Goal: Information Seeking & Learning: Check status

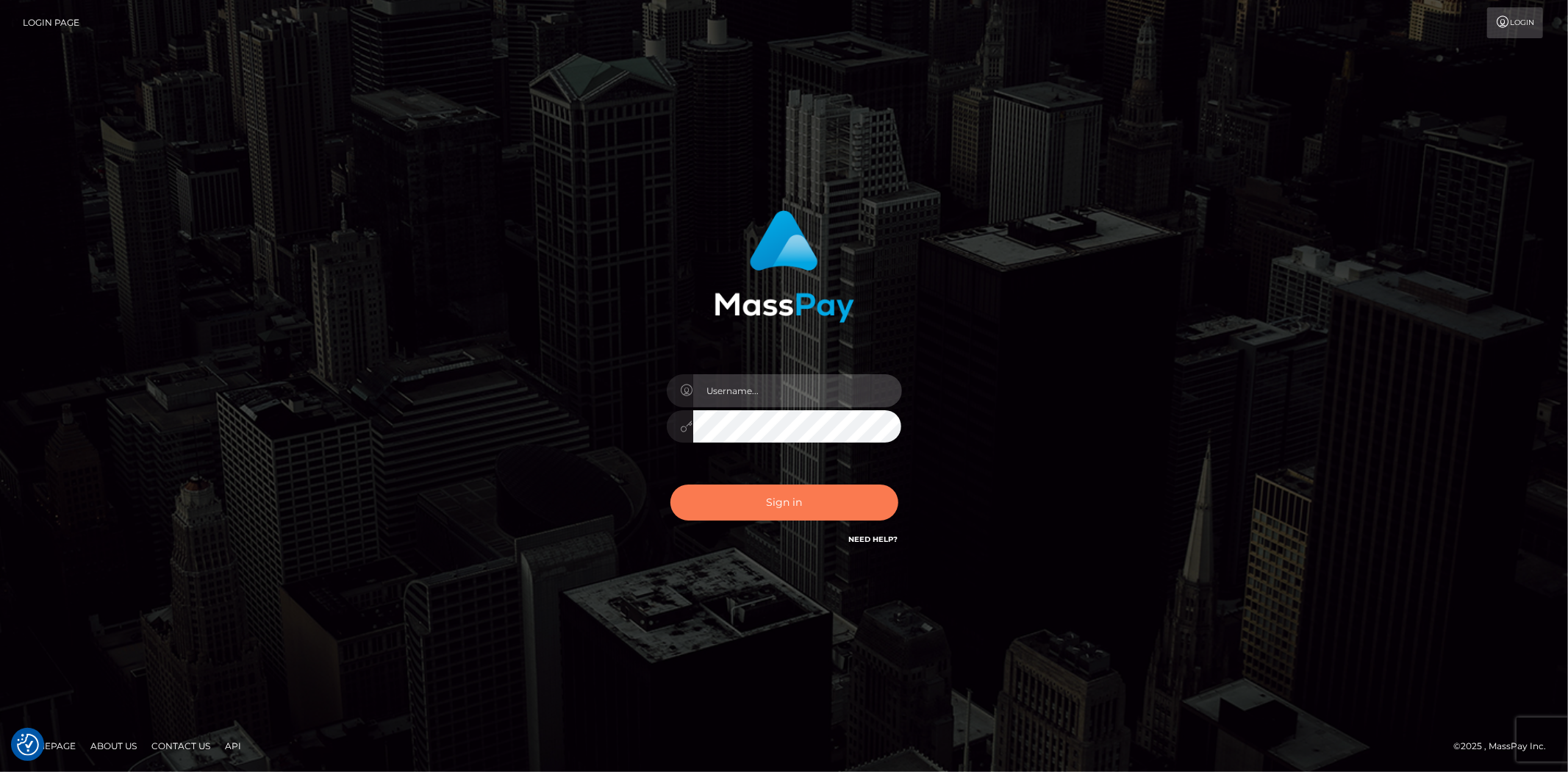
type input "alexstef"
click at [783, 504] on button "Sign in" at bounding box center [784, 502] width 228 height 36
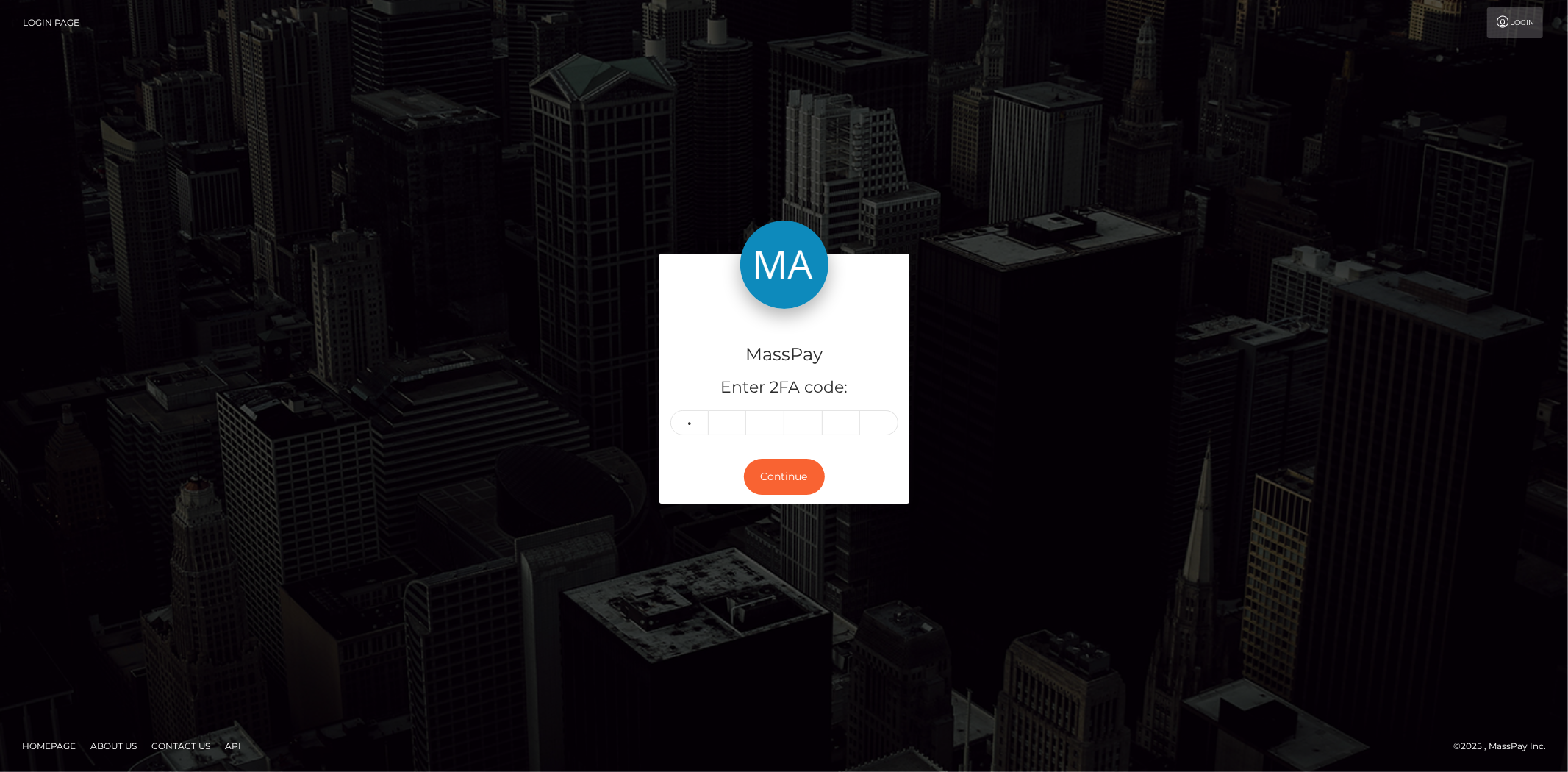
type input "8"
type input "2"
type input "9"
type input "8"
type input "9"
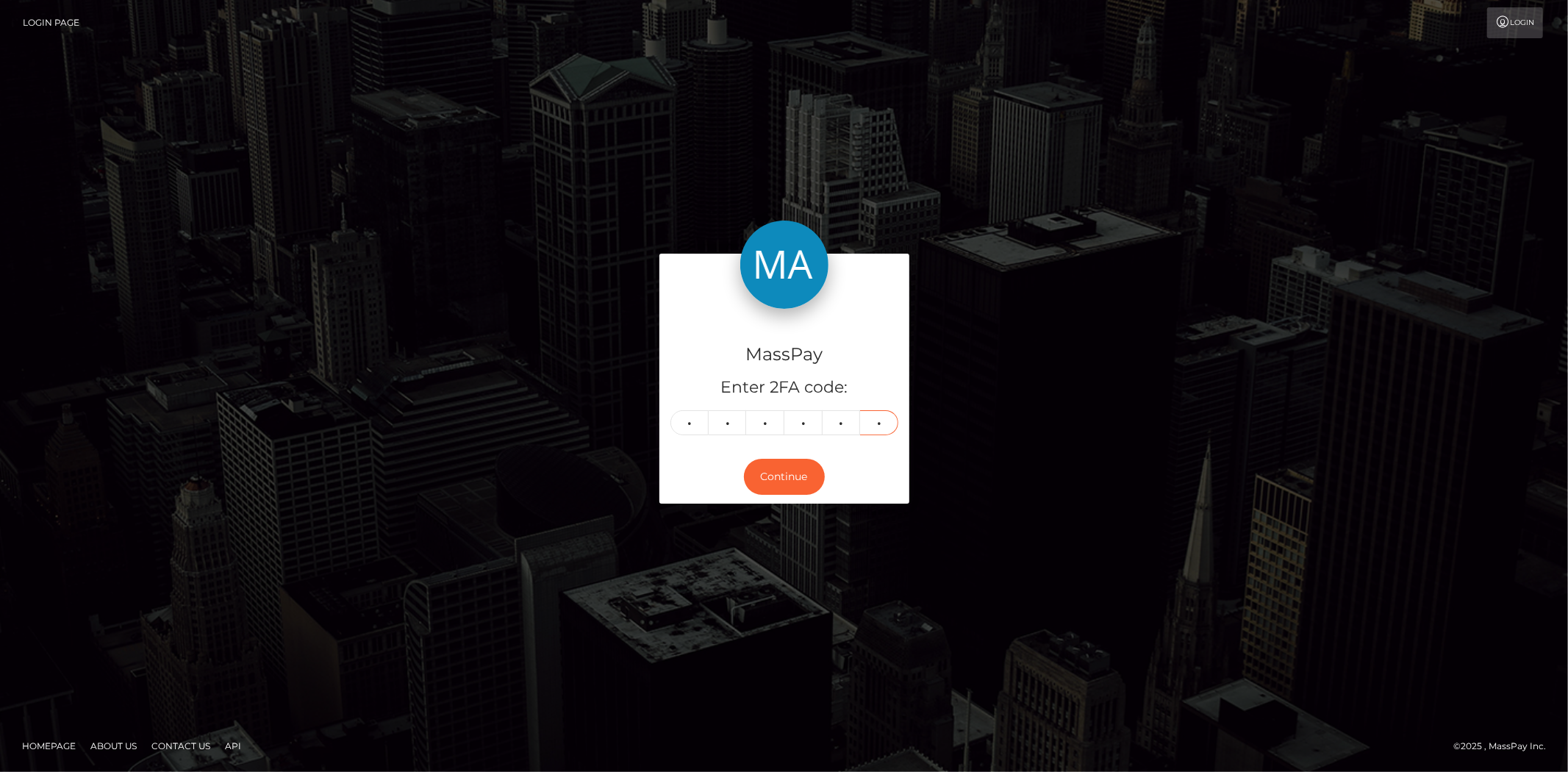
type input "1"
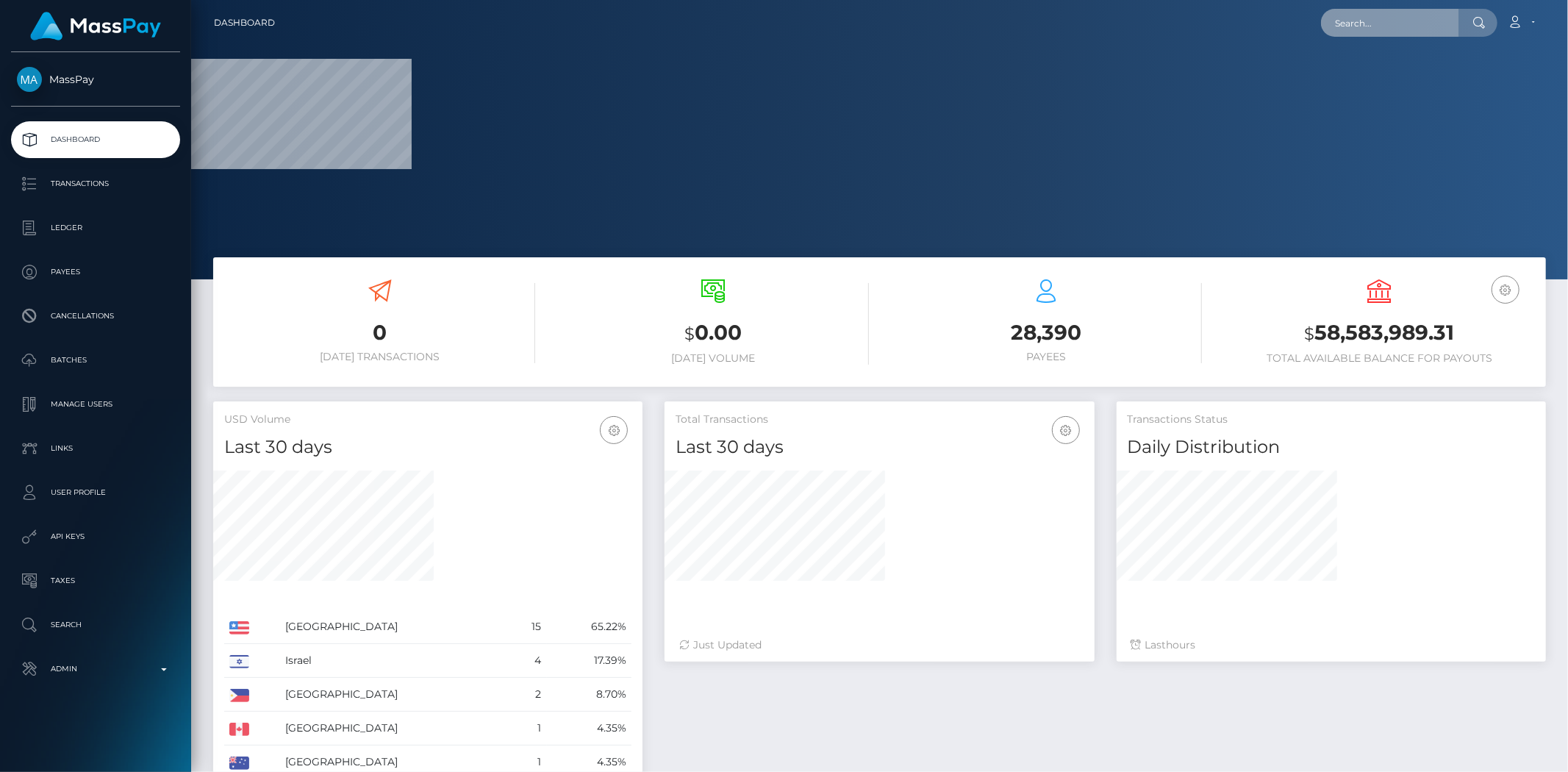
click at [1399, 32] on input "text" at bounding box center [1390, 23] width 138 height 28
paste input "[EMAIL_ADDRESS][DOMAIN_NAME]"
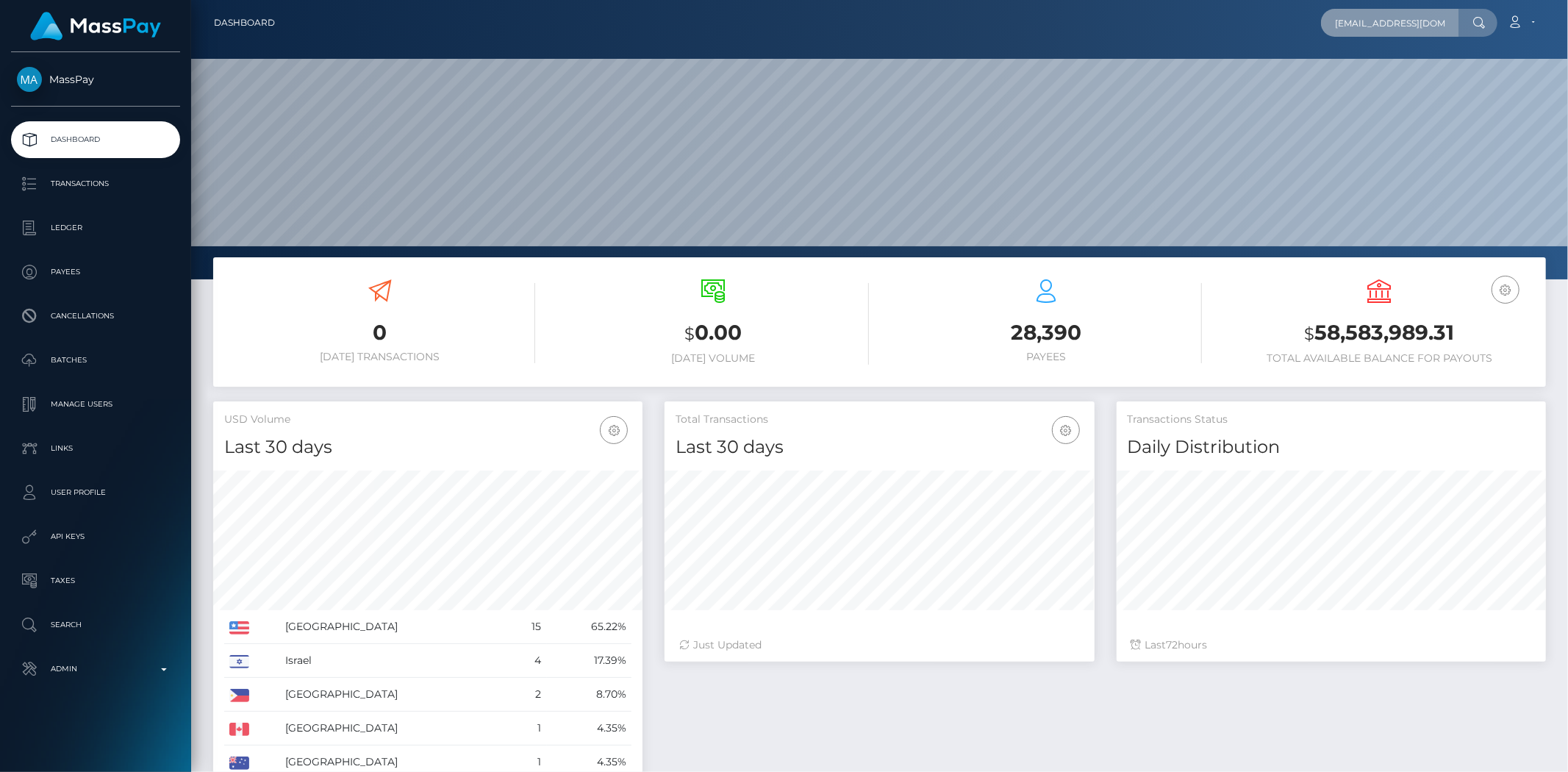
scroll to position [260, 429]
type input "bmslut4cin@gmail.com"
click at [1397, 76] on link "N K DESIGNS LTD" at bounding box center [1380, 76] width 118 height 27
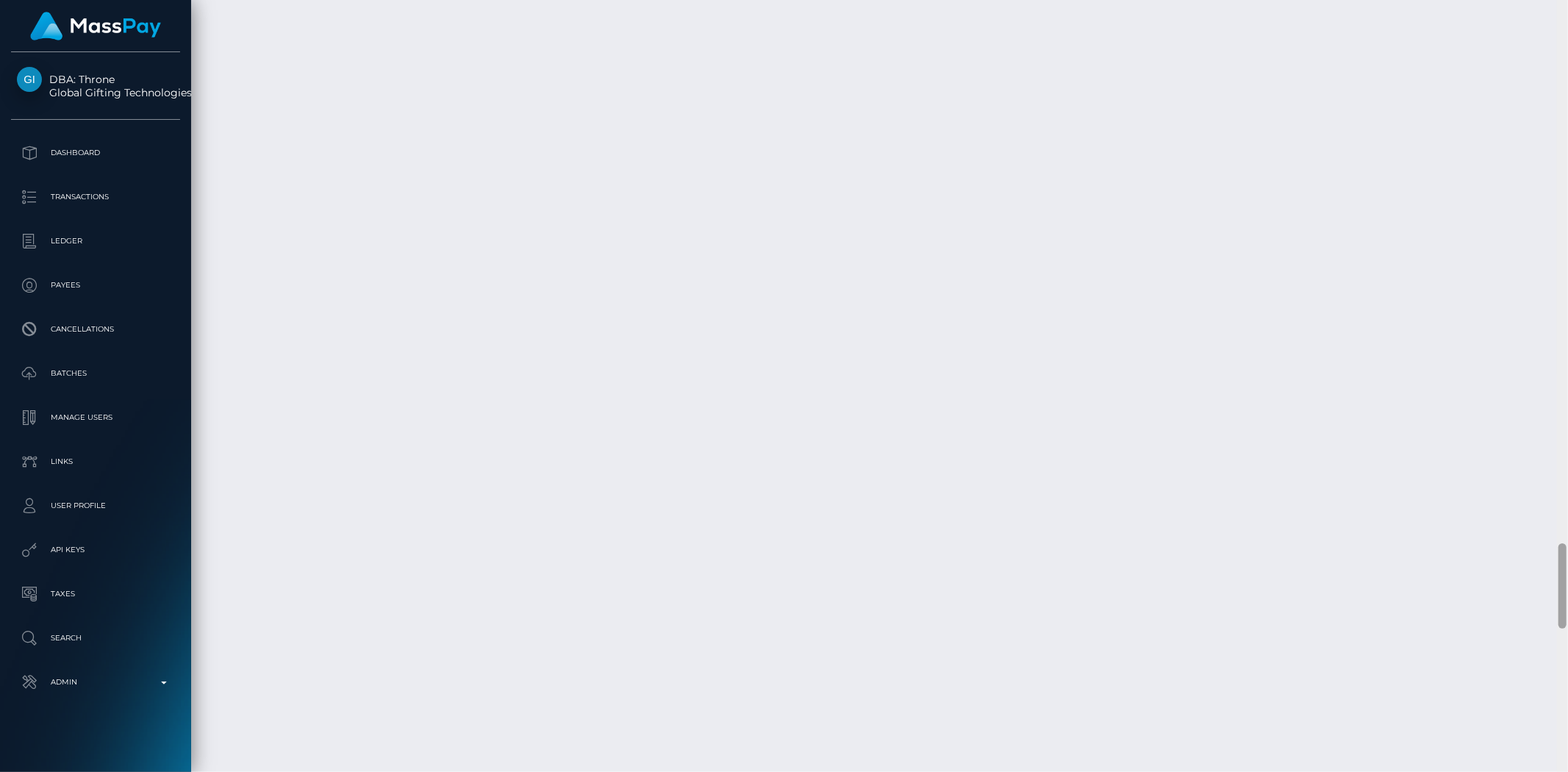
scroll to position [4891, 0]
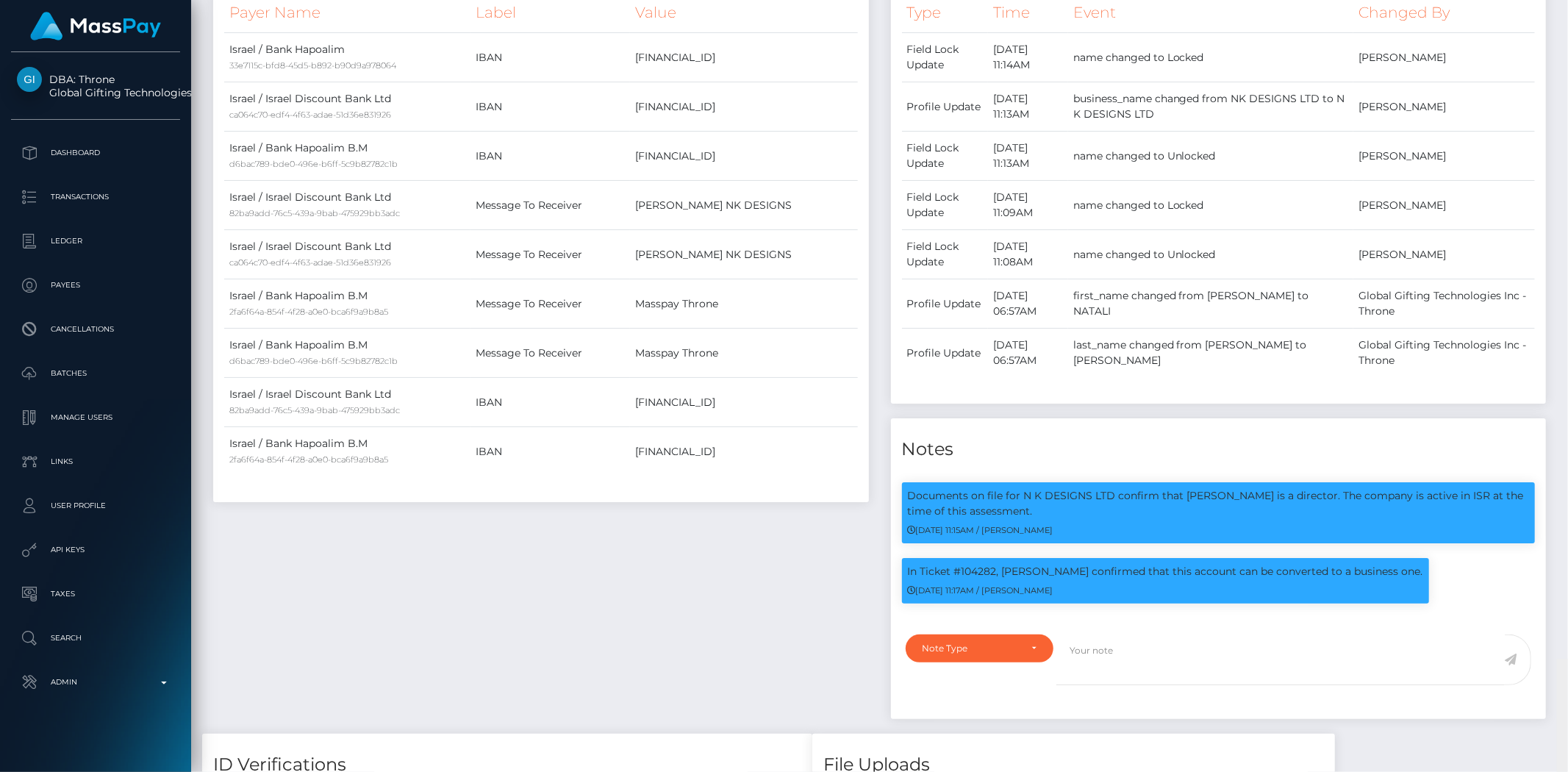
drag, startPoint x: 1562, startPoint y: 79, endPoint x: 1549, endPoint y: 114, distance: 37.3
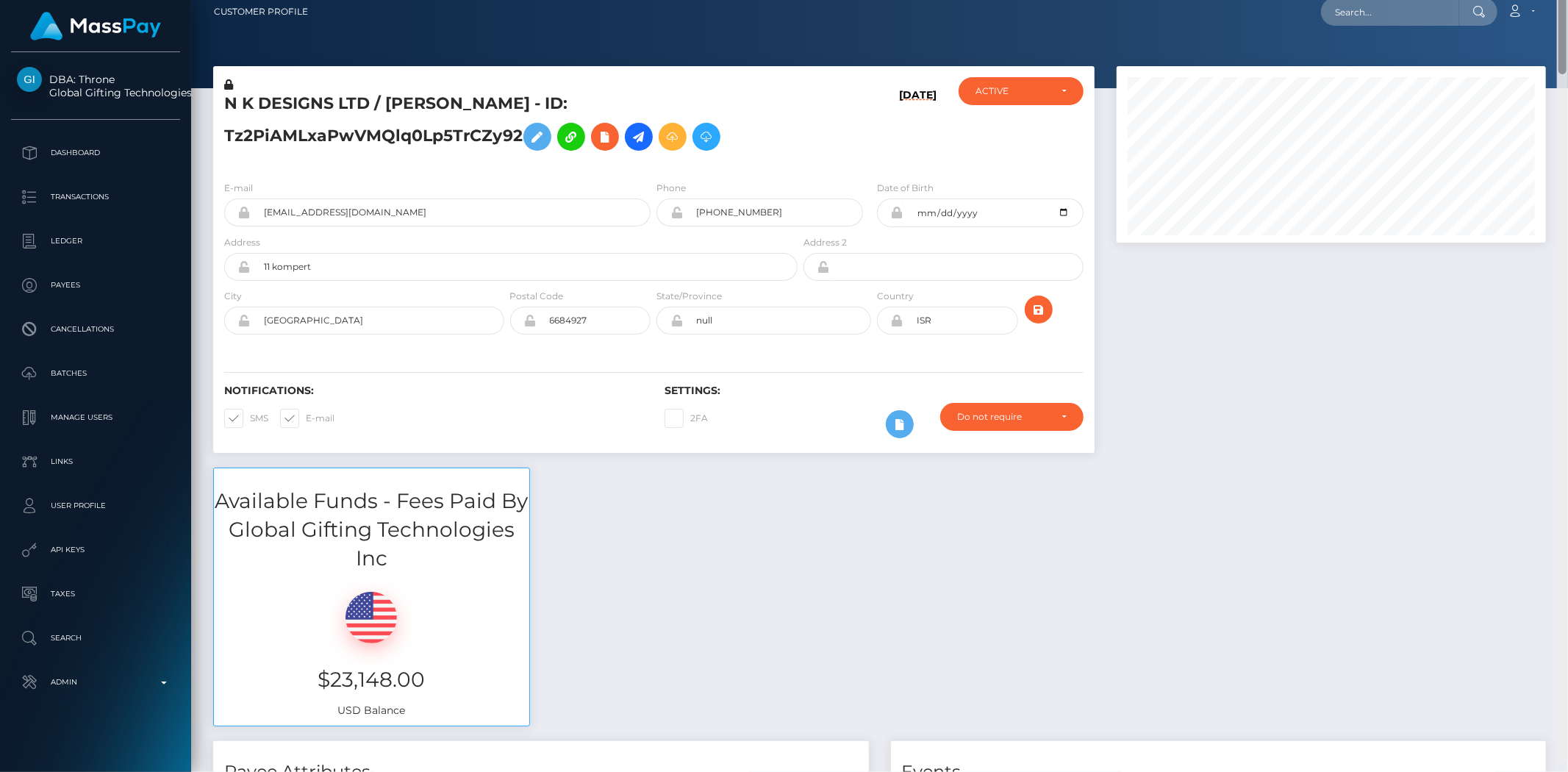
scroll to position [0, 0]
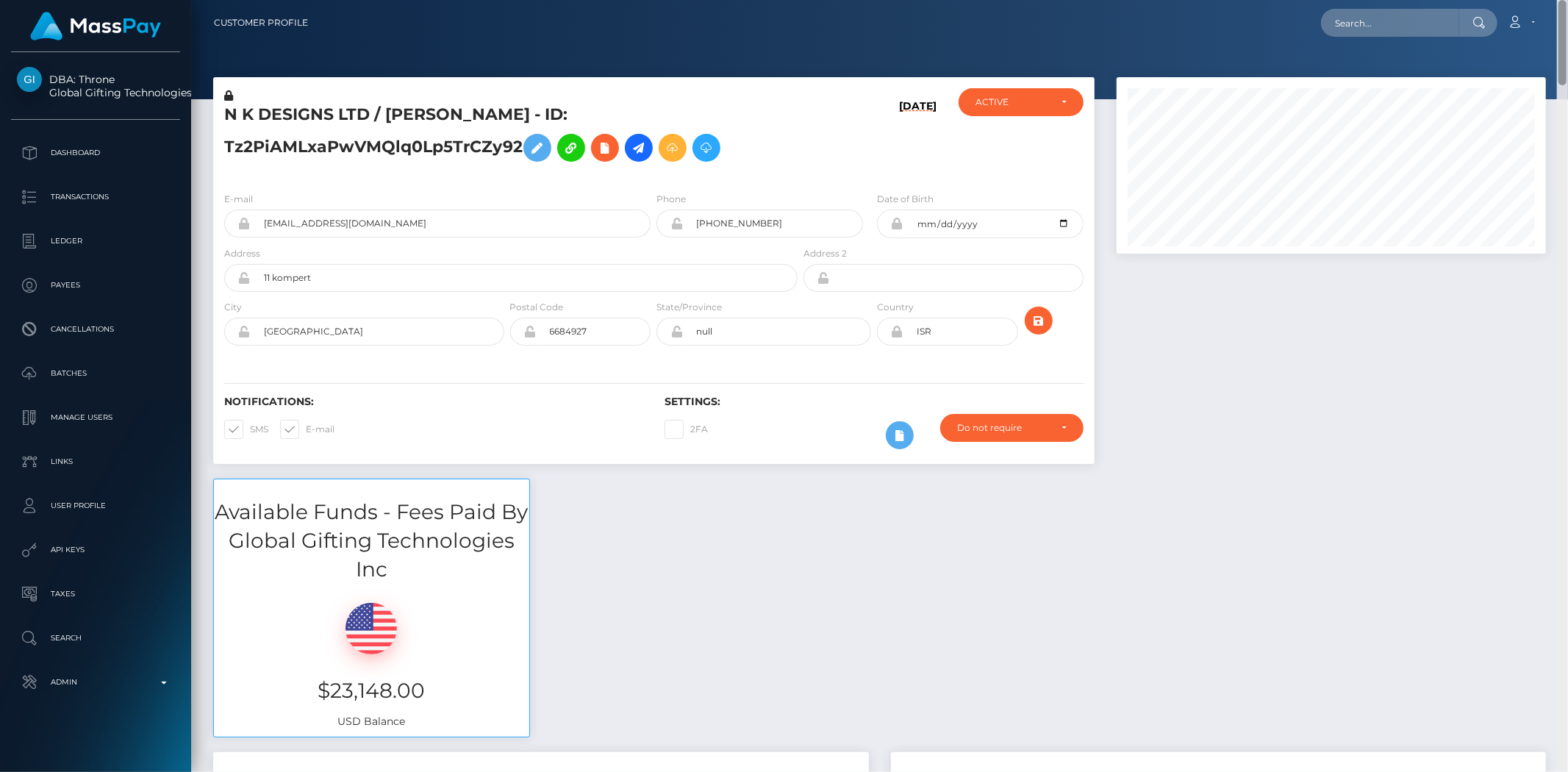
drag, startPoint x: 1560, startPoint y: 126, endPoint x: 1563, endPoint y: -4, distance: 130.0
click at [1563, 0] on html "DBA: Throne Global Gifting Technologies Inc Dashboard Transactions Ledger Payee…" at bounding box center [784, 386] width 1568 height 772
click at [1378, 25] on input "text" at bounding box center [1390, 23] width 138 height 28
paste input "ntB6UEbmsQLBWtY"
click at [1369, 24] on input "ntB6UEbmsQLBWtY" at bounding box center [1390, 23] width 138 height 28
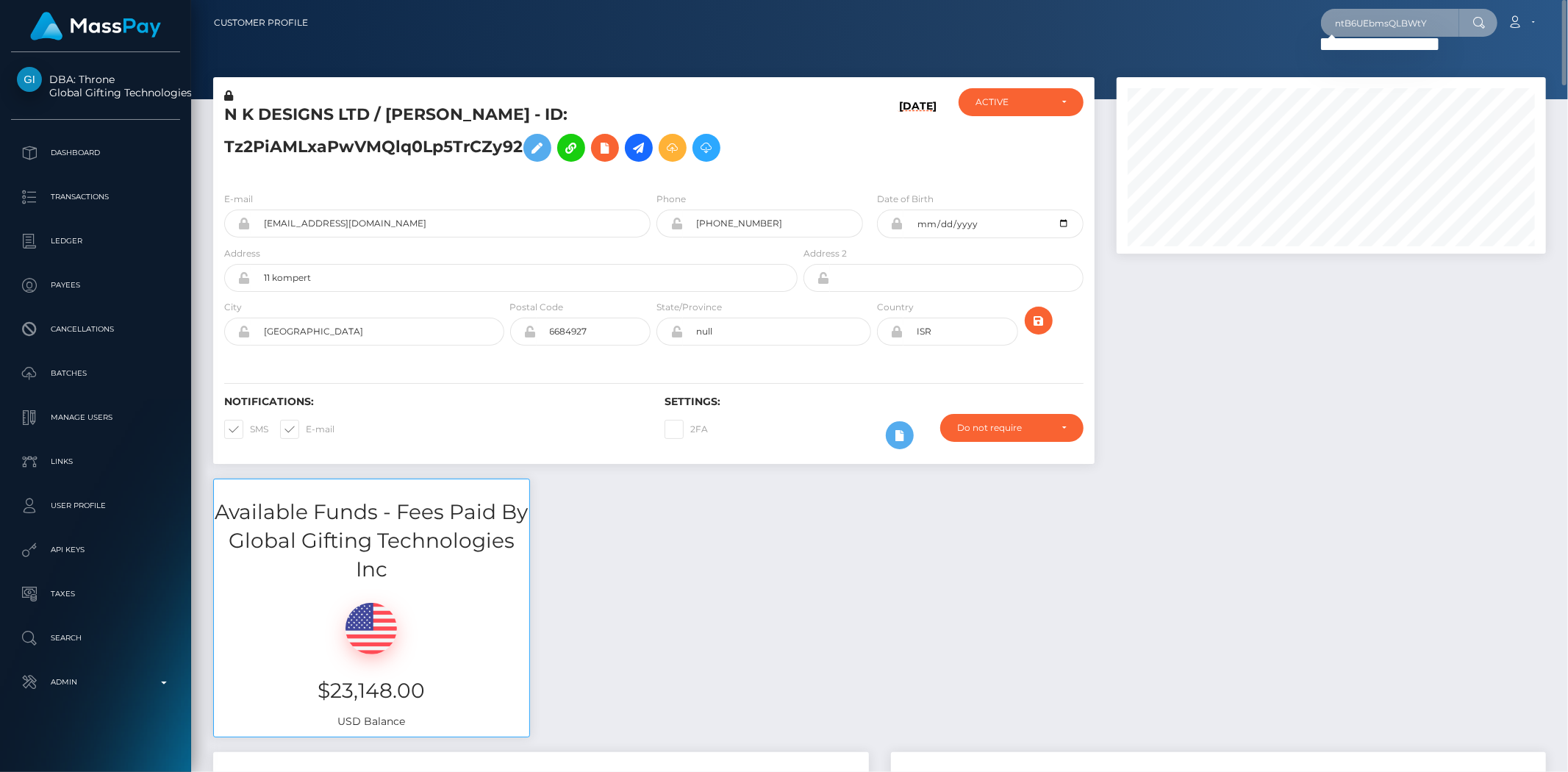
paste input "819272591817592832_2"
type input "819272591817592832_2"
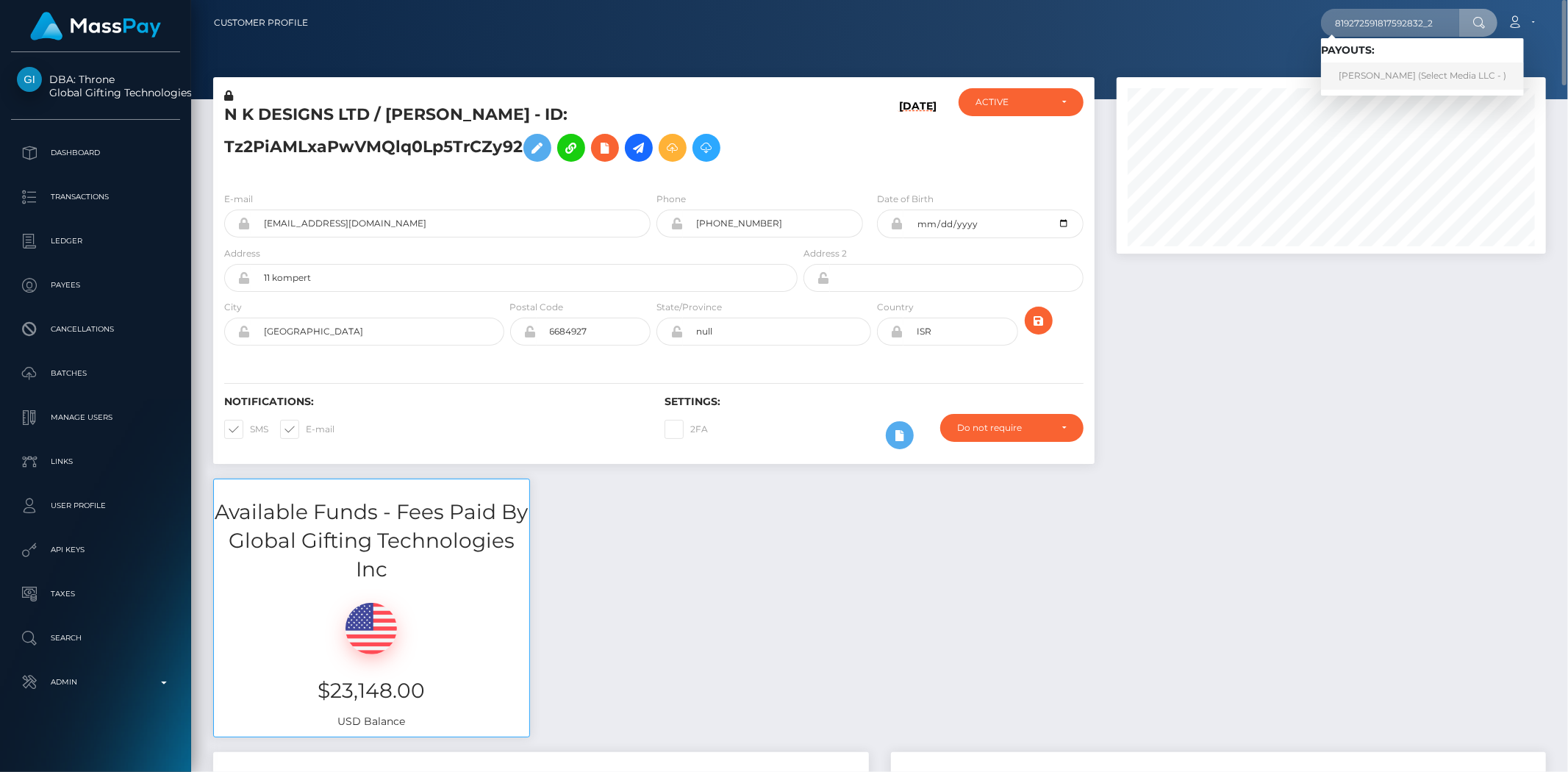
click at [1429, 75] on link "Brianna Lindsay (Select Media LLC - )" at bounding box center [1422, 76] width 203 height 27
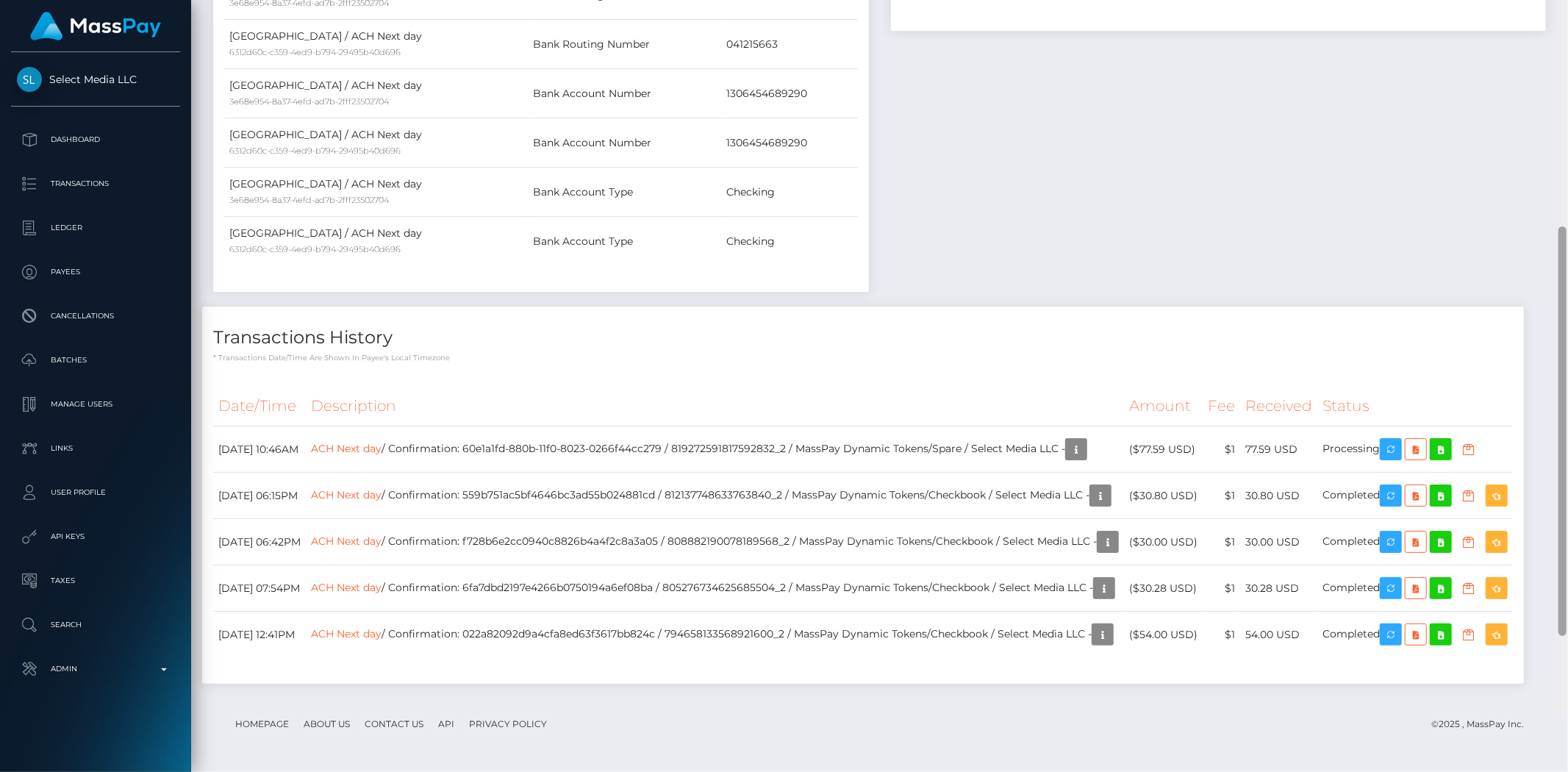
scroll to position [642, 0]
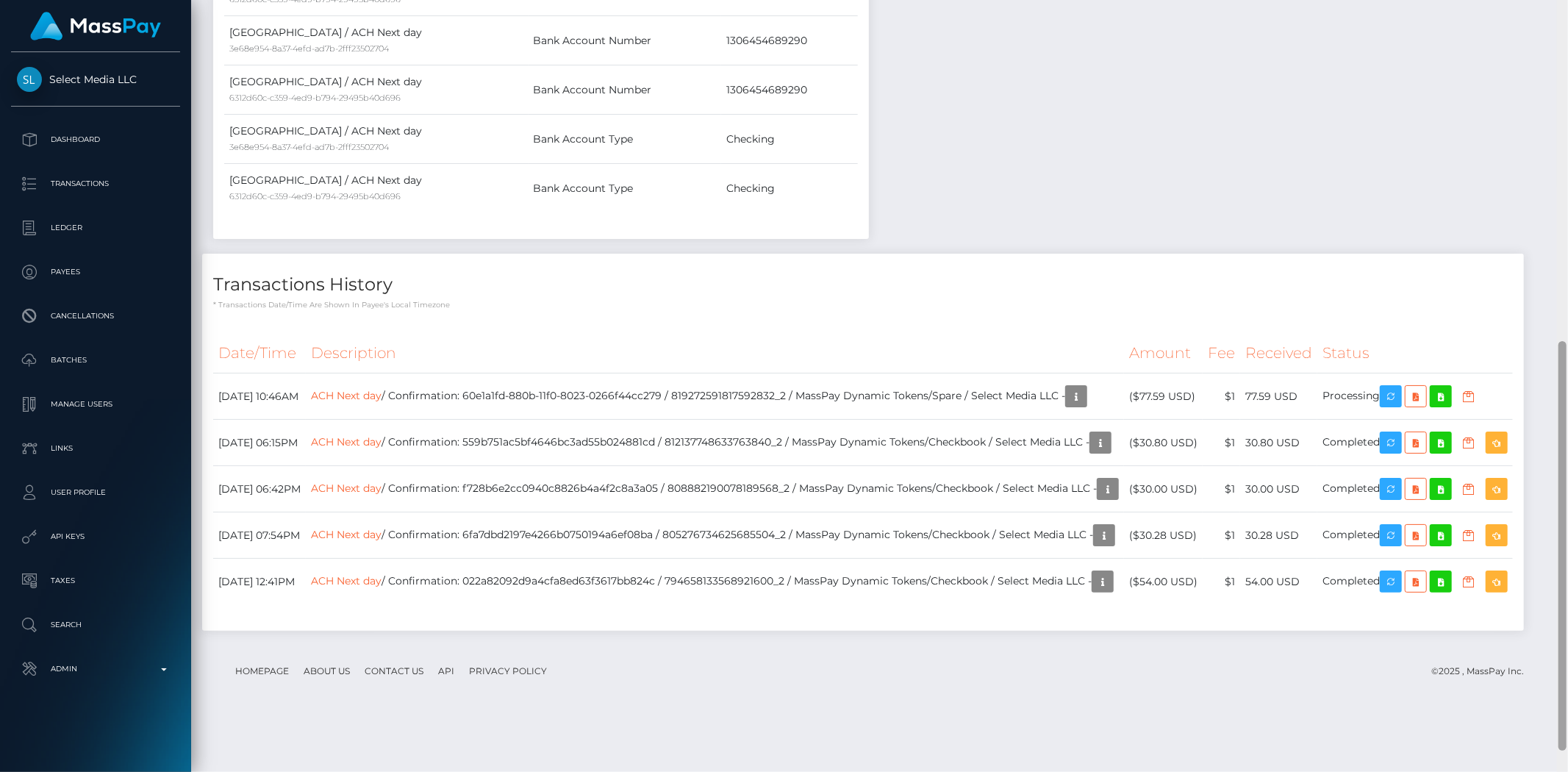
drag, startPoint x: 1563, startPoint y: 96, endPoint x: 1559, endPoint y: 393, distance: 297.0
click at [1559, 393] on div at bounding box center [1563, 545] width 8 height 409
click at [751, 384] on td "ACH Next day / Confirmation: 60e1a1fd-880b-11f0-8023-0266f44cc279 / 81927259181…" at bounding box center [715, 396] width 818 height 46
click at [917, 436] on td "ACH Next day / Confirmation: 559b751ac5bf4646bc3ad55b024881cd / 812137748633763…" at bounding box center [715, 443] width 818 height 46
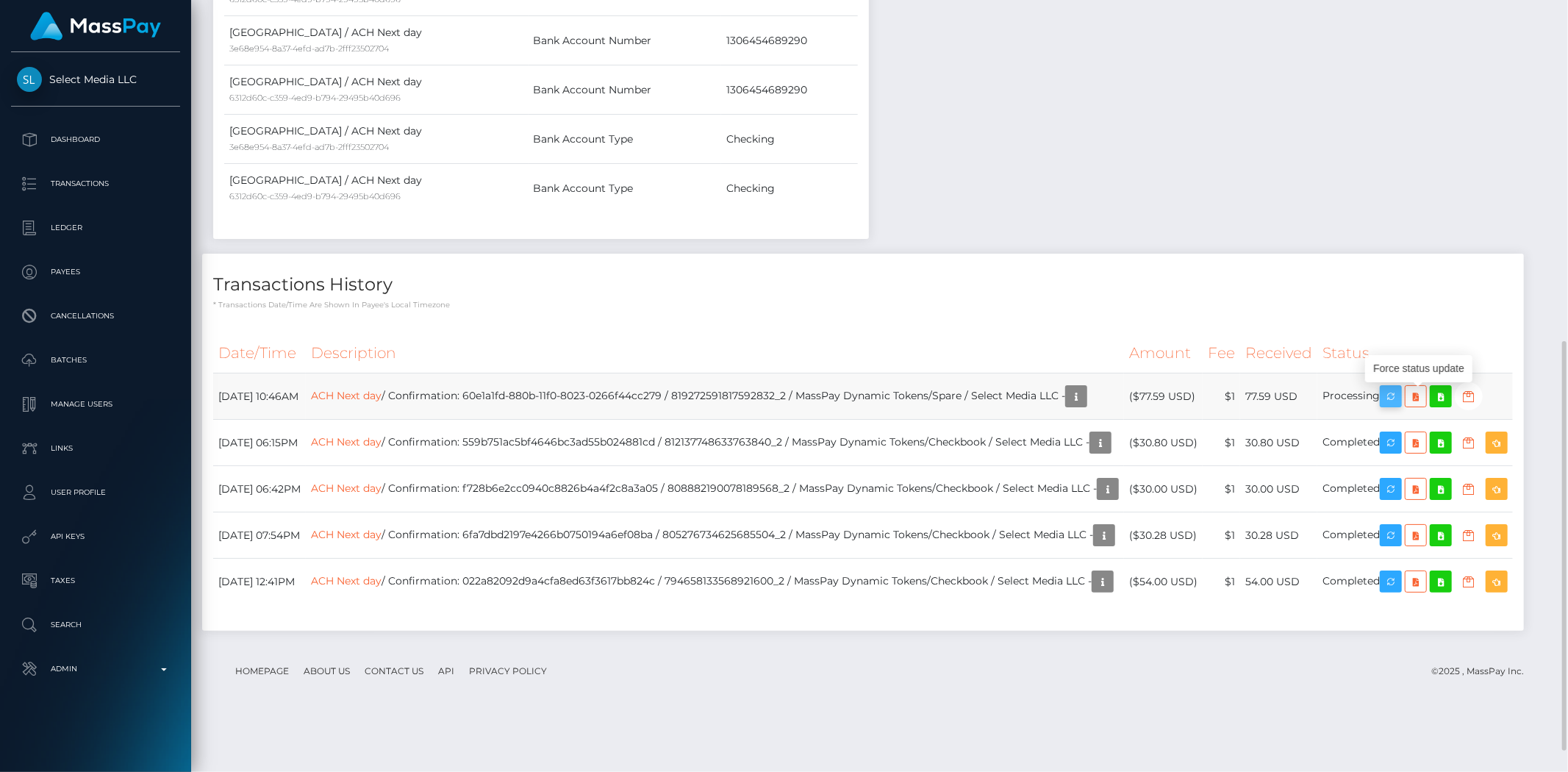
click at [1399, 404] on icon "button" at bounding box center [1390, 397] width 17 height 18
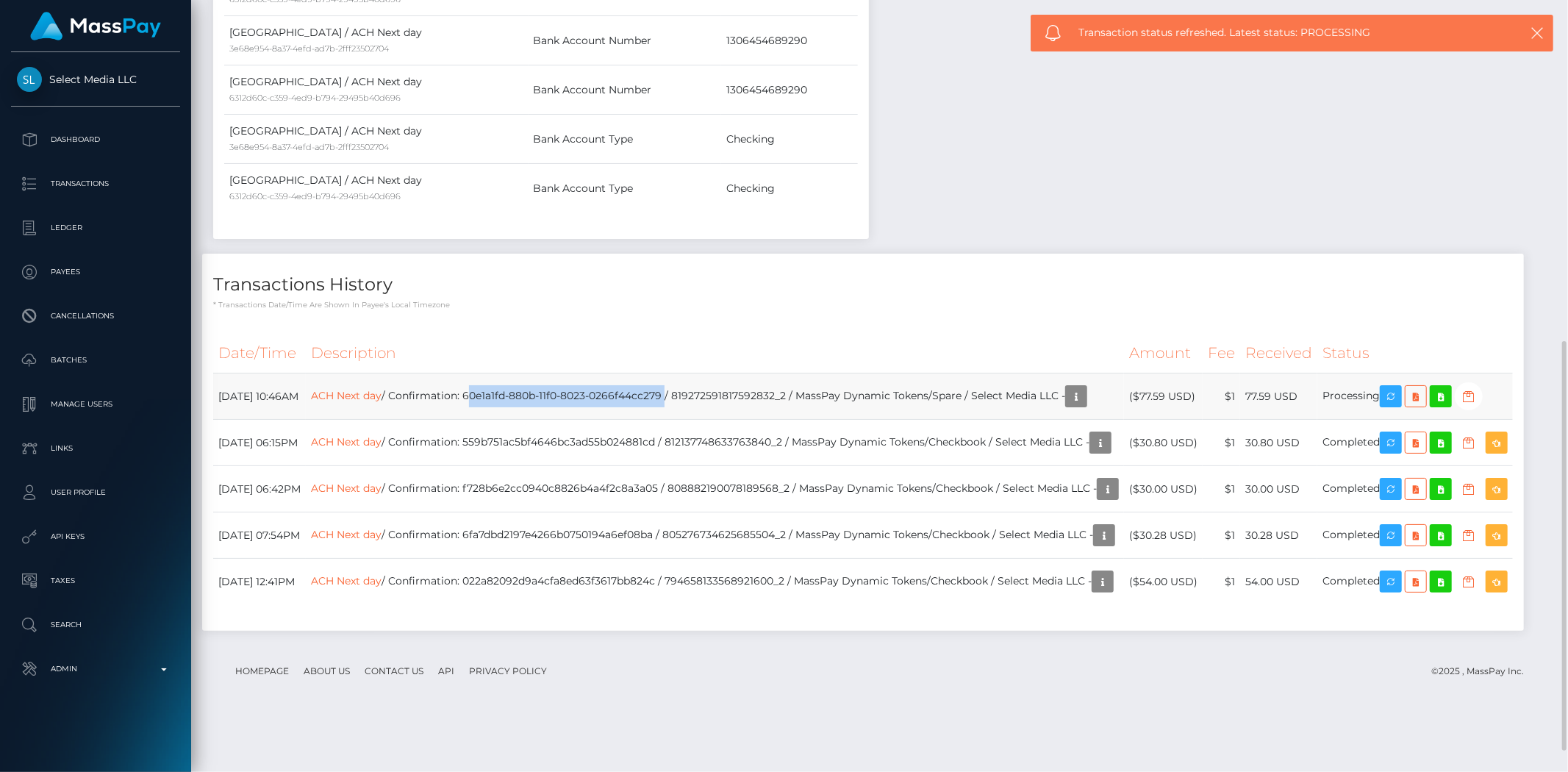
drag, startPoint x: 719, startPoint y: 395, endPoint x: 519, endPoint y: 405, distance: 200.2
click at [519, 405] on td "ACH Next day / Confirmation: 60e1a1fd-880b-11f0-8023-0266f44cc279 / 81927259181…" at bounding box center [715, 396] width 818 height 46
copy td "60e1a1fd-880b-11f0-8023-0266f44cc279"
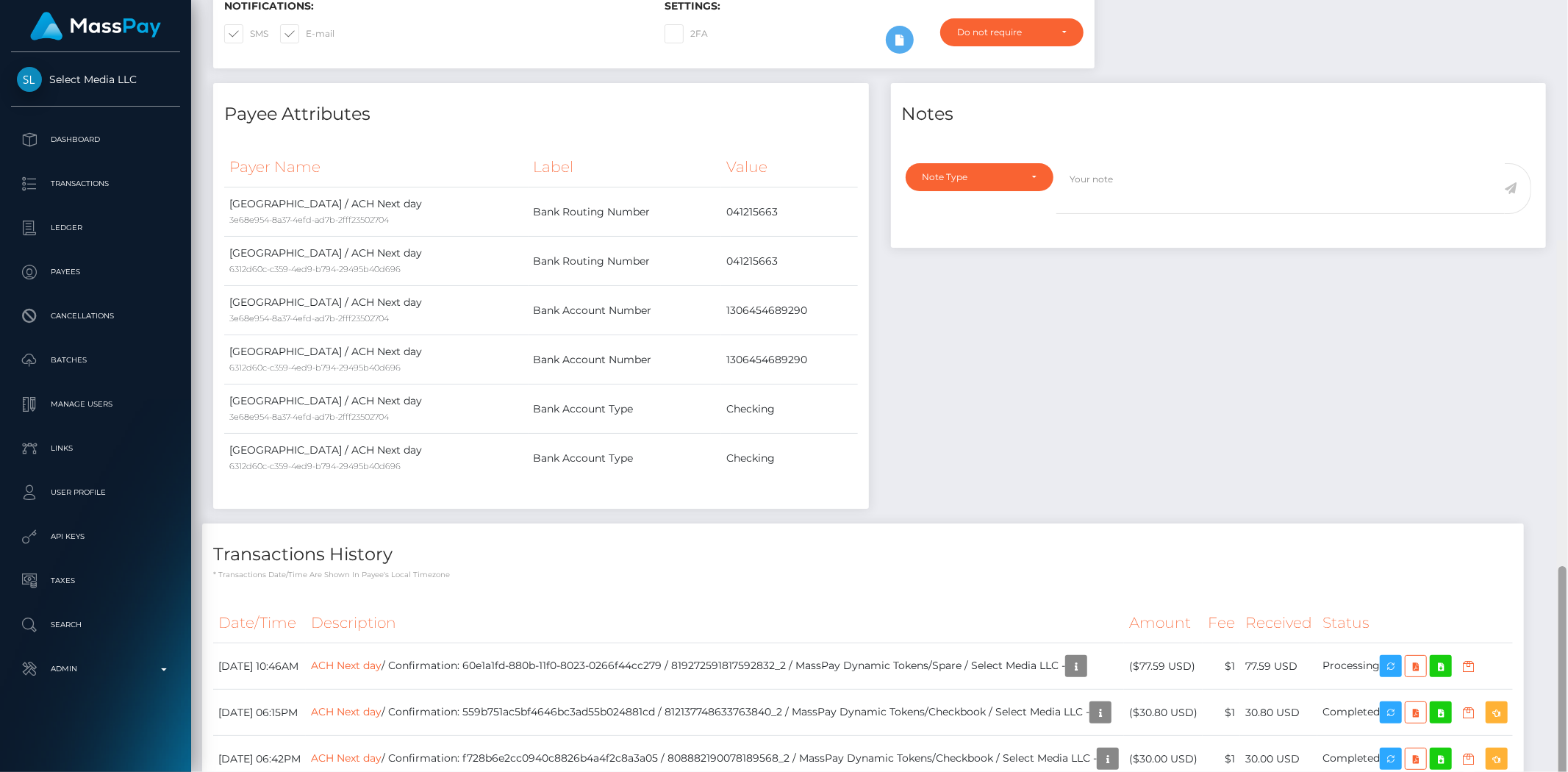
scroll to position [0, 0]
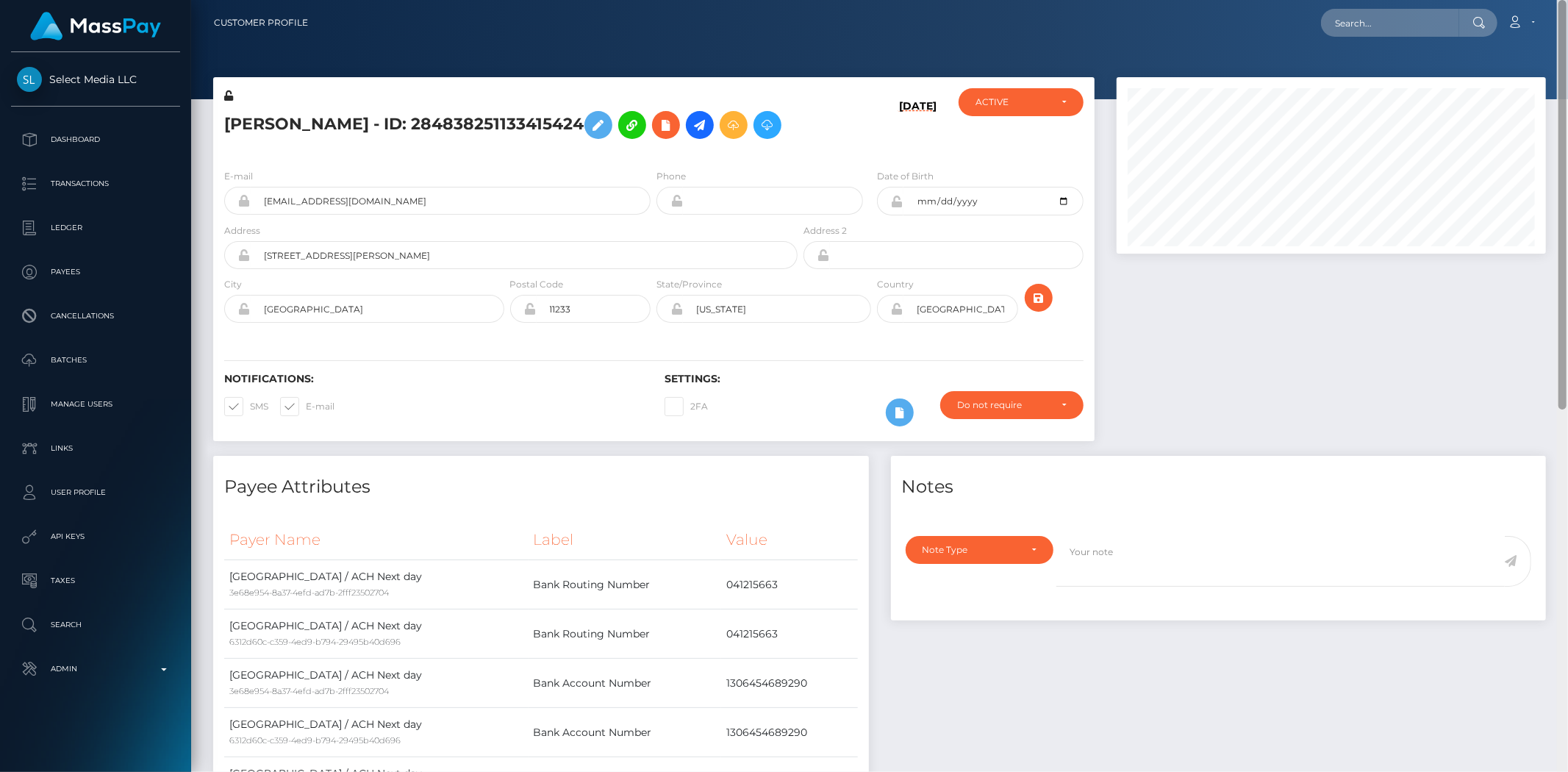
drag, startPoint x: 1563, startPoint y: 440, endPoint x: 1564, endPoint y: 53, distance: 387.0
click at [1564, 53] on div at bounding box center [1563, 205] width 8 height 409
click at [1406, 32] on input "text" at bounding box center [1390, 23] width 138 height 28
paste input "poact_UlIrw7axRVkk"
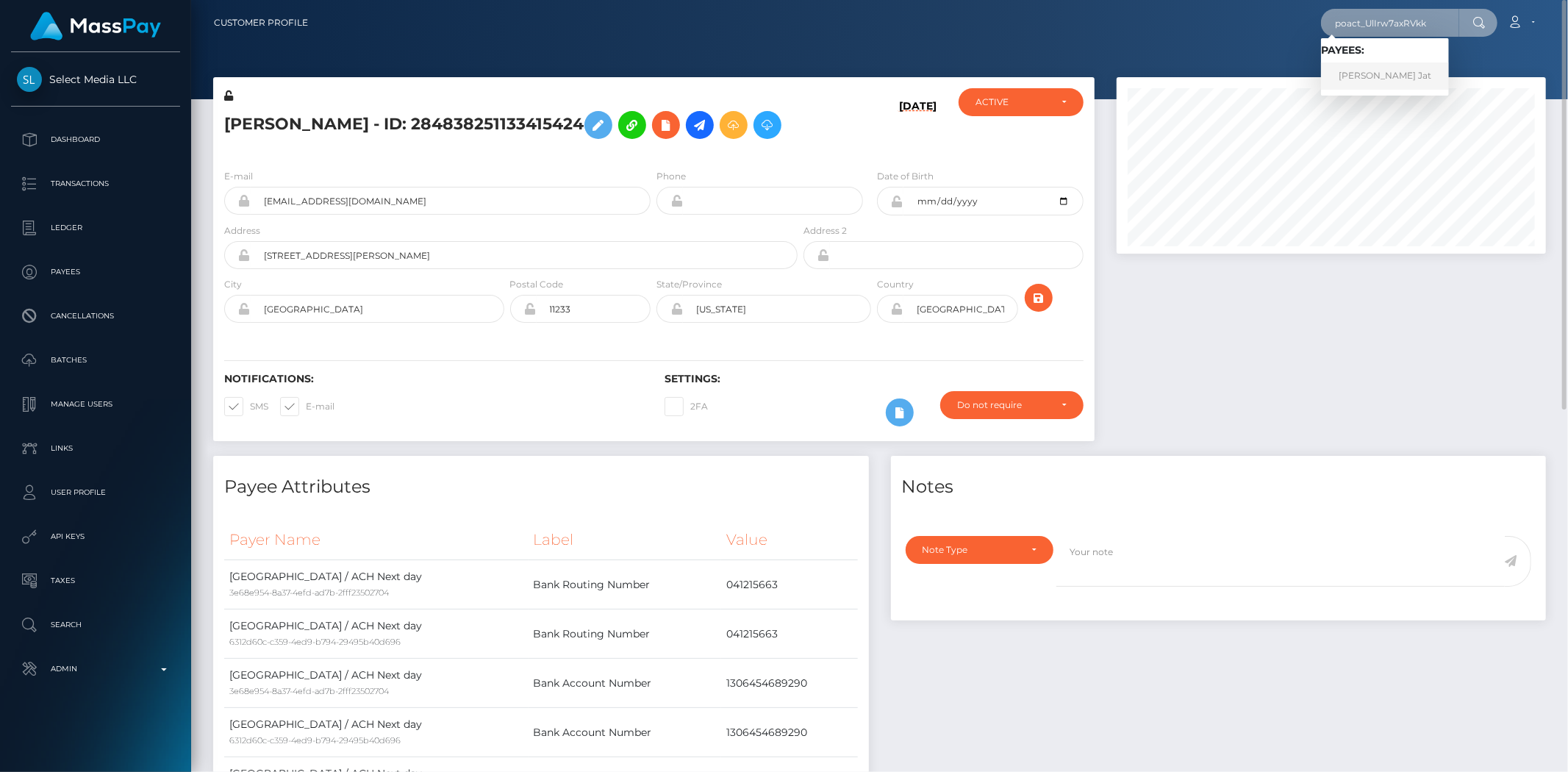
type input "poact_UlIrw7axRVkk"
click at [1372, 63] on link "Ramratan Jat" at bounding box center [1384, 76] width 128 height 27
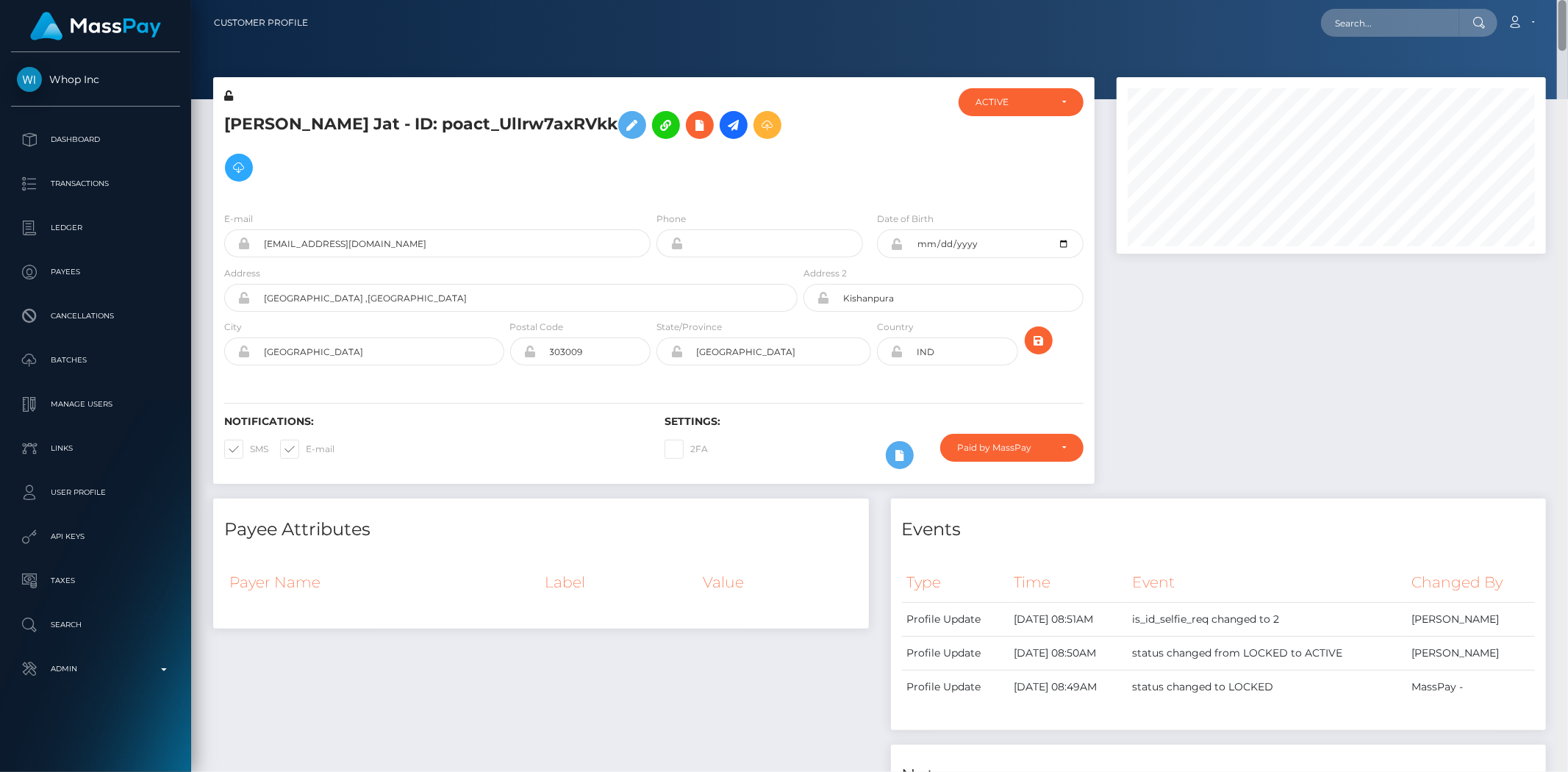
drag, startPoint x: 1562, startPoint y: 54, endPoint x: 1562, endPoint y: -71, distance: 125.0
click at [1555, 0] on html "Whop Inc Dashboard Transactions Ledger Payees Cancellations Links" at bounding box center [784, 386] width 1568 height 772
click at [1365, 32] on input "text" at bounding box center [1390, 23] width 138 height 28
paste input "poact_4r7sI7e5hZQu"
type input "poact_4r7sI7e5hZQu"
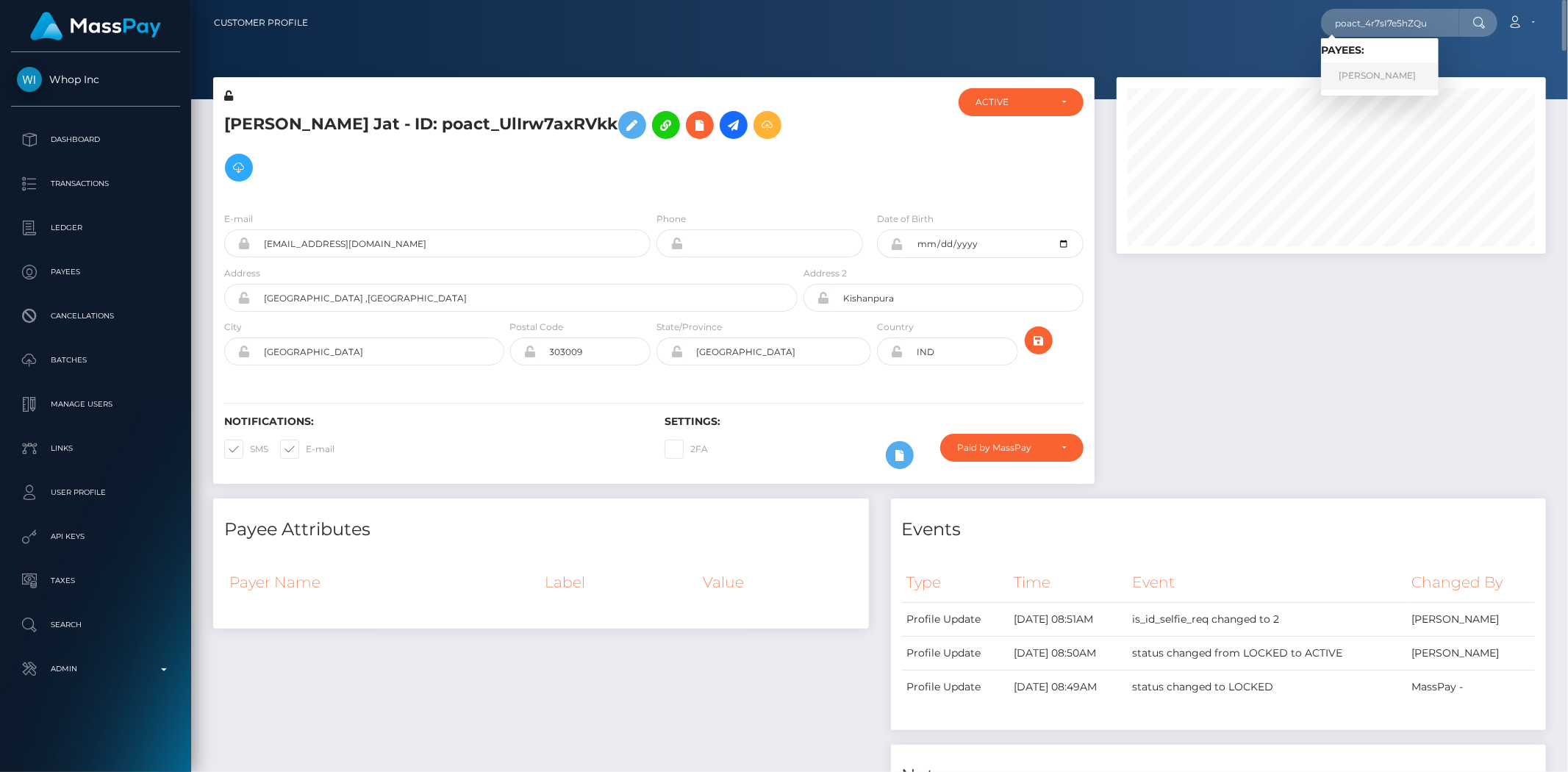
click at [1349, 76] on link "Ahmed hesham" at bounding box center [1380, 76] width 118 height 27
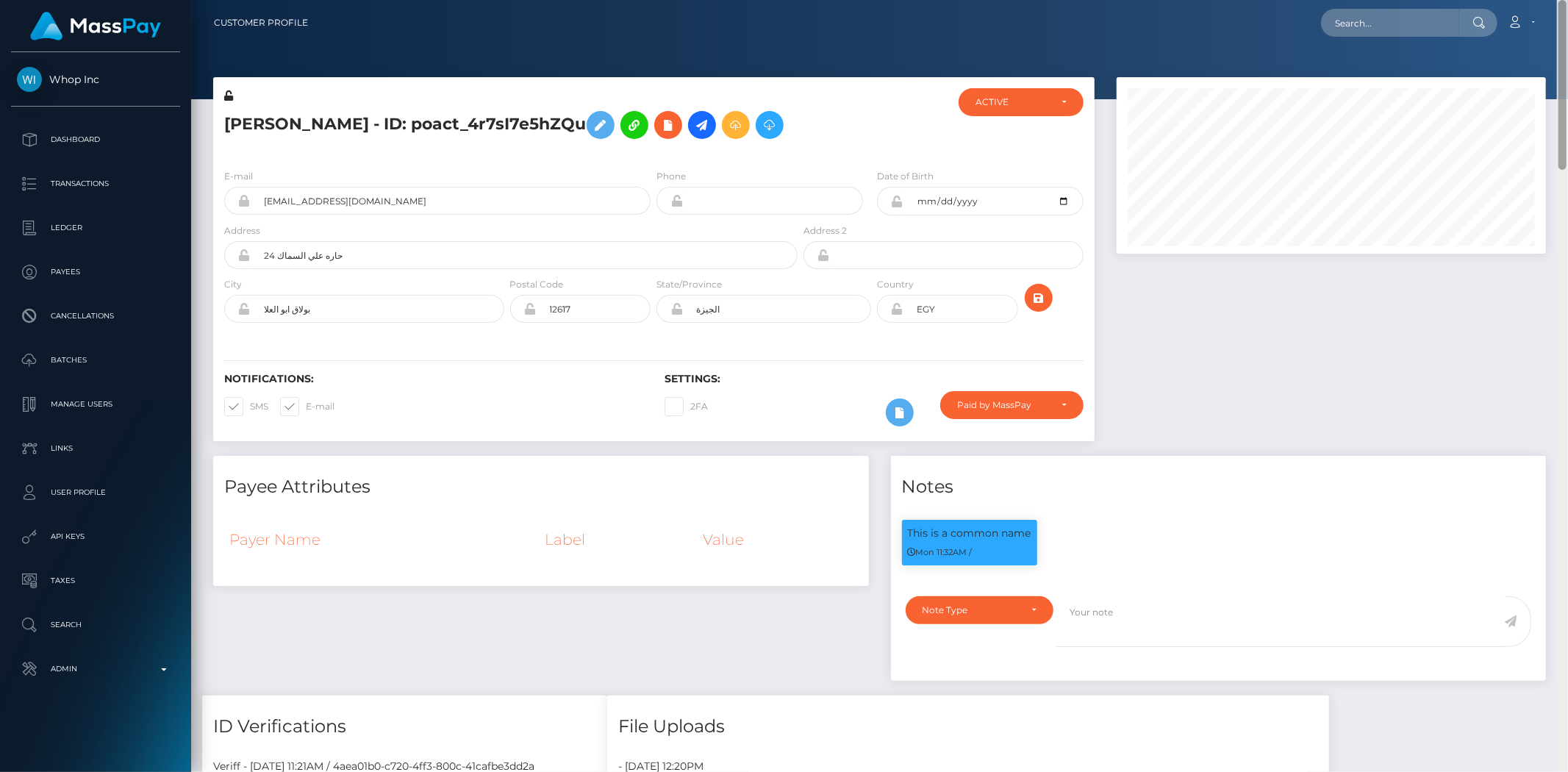
drag, startPoint x: 1562, startPoint y: 111, endPoint x: 1551, endPoint y: 38, distance: 73.8
click at [1562, 0] on html "Whop Inc Dashboard Transactions Ledger Payees Cancellations Links" at bounding box center [784, 386] width 1568 height 772
click at [1413, 32] on input "text" at bounding box center [1390, 23] width 138 height 28
paste input "poact_dr31OVUAl2Ku"
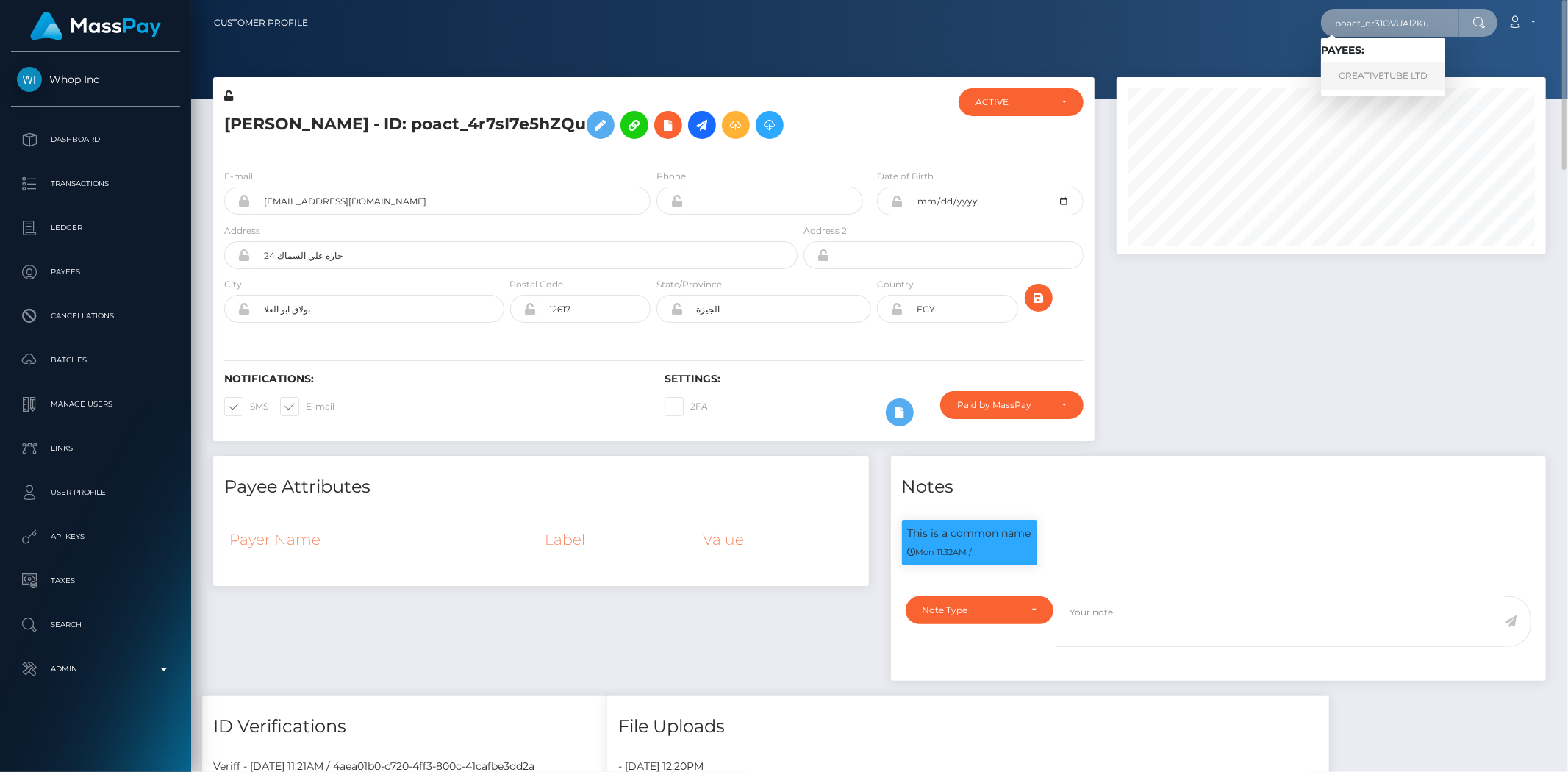
type input "poact_dr31OVUAl2Ku"
click at [1362, 69] on link "CREATIVETUBE LTD" at bounding box center [1383, 76] width 124 height 27
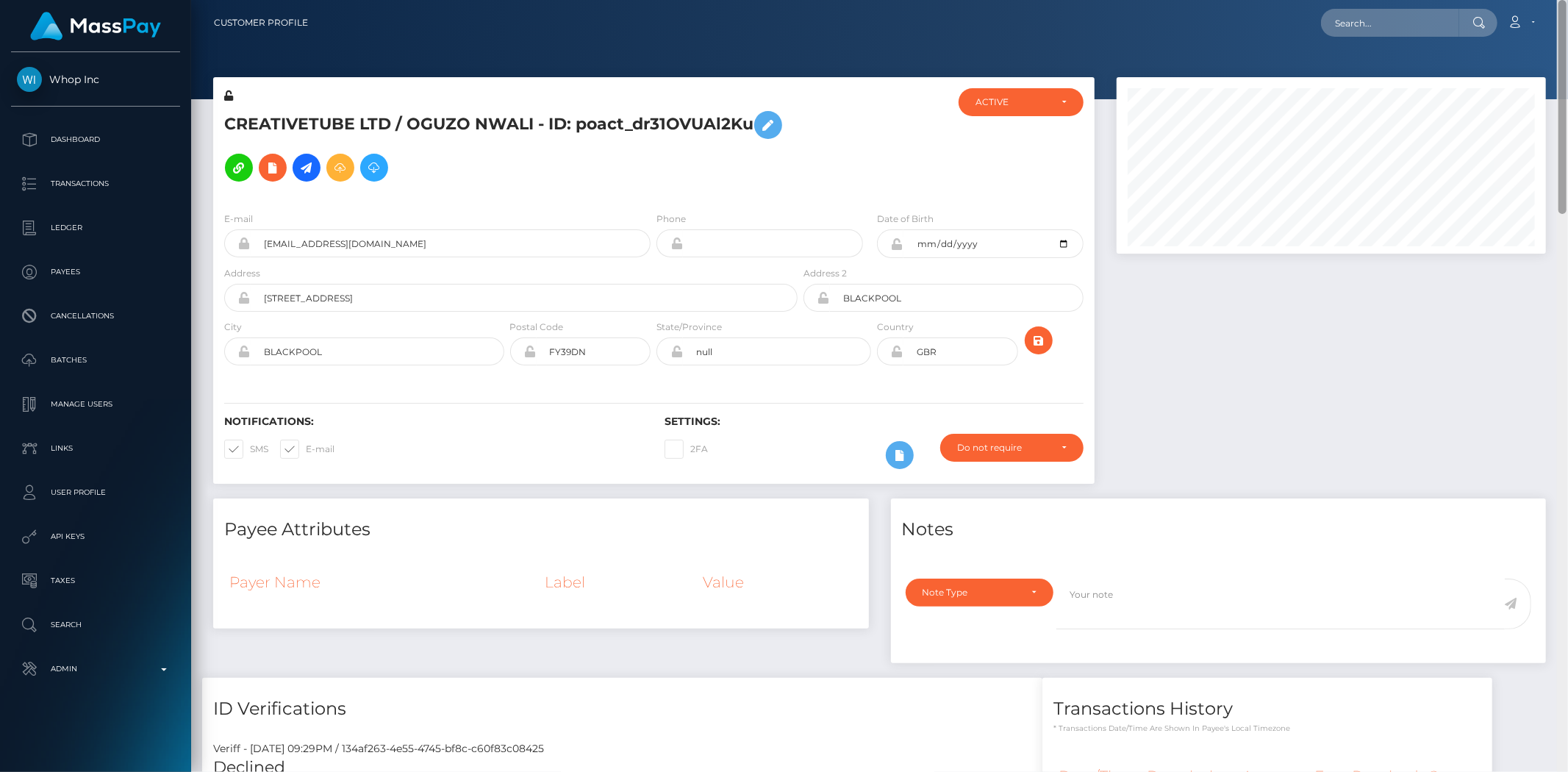
drag, startPoint x: 1561, startPoint y: 84, endPoint x: 1562, endPoint y: -71, distance: 155.0
click at [1562, 0] on html "Whop Inc Dashboard Transactions Ledger Payees Cancellations Links" at bounding box center [784, 386] width 1568 height 772
click at [1390, 20] on input "text" at bounding box center [1390, 23] width 138 height 28
paste input "poact_bdJfJ6fI9K6f"
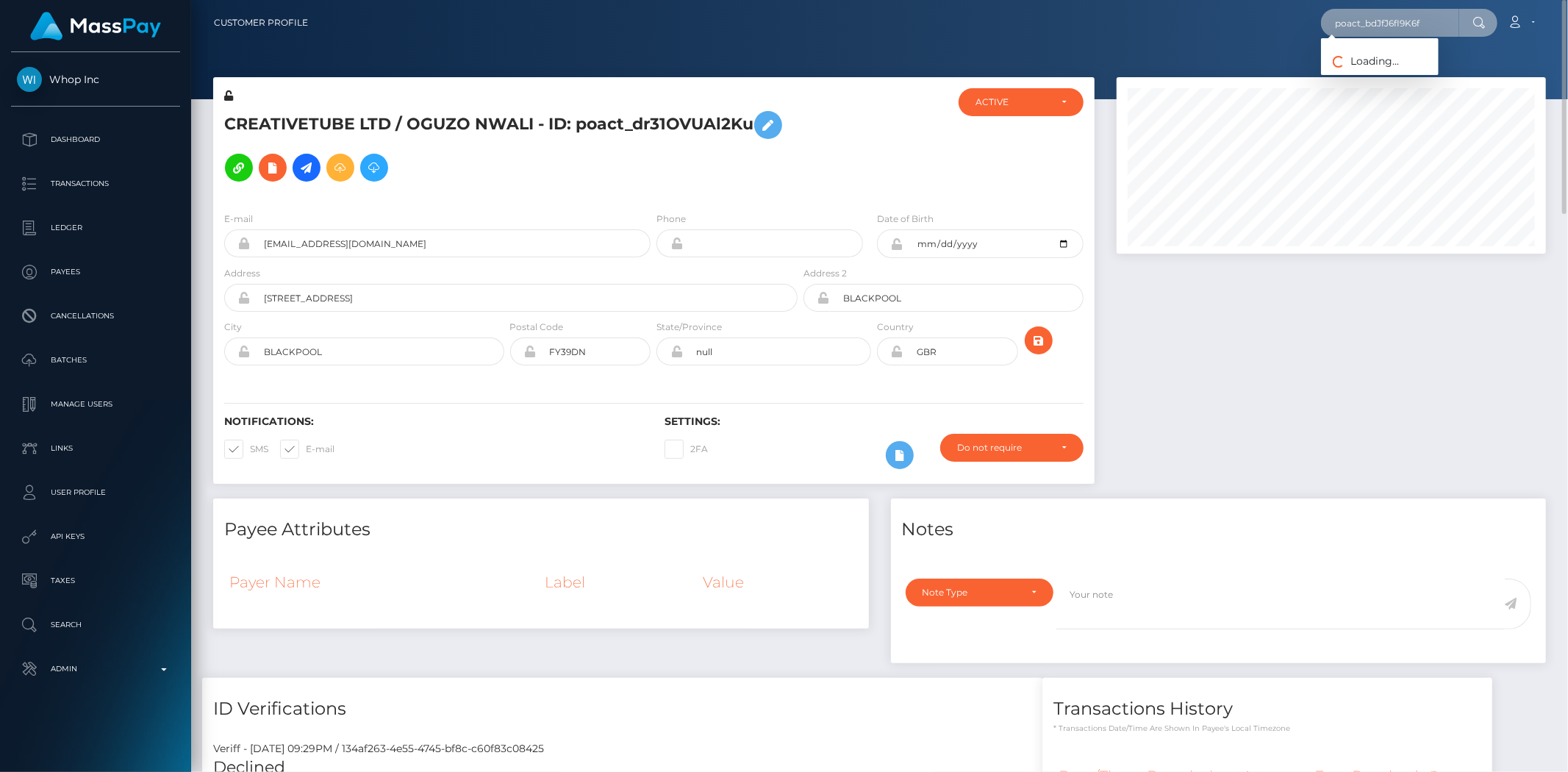
type input "poact_bdJfJ6fI9K6f"
click at [1375, 67] on link "Omar Khalifa" at bounding box center [1380, 76] width 118 height 27
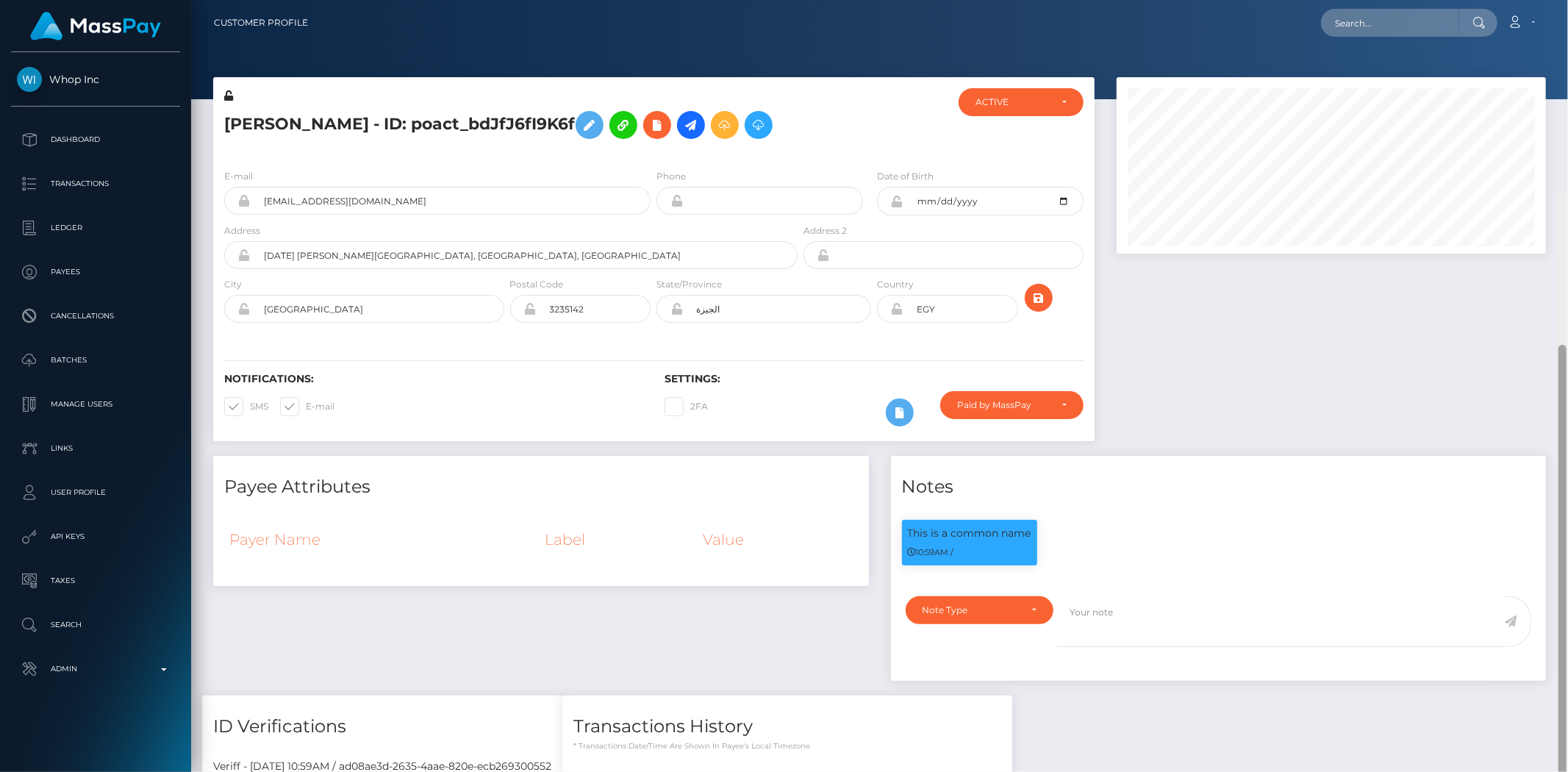
drag, startPoint x: 1560, startPoint y: 260, endPoint x: 1566, endPoint y: 1, distance: 259.1
click at [1566, 3] on div "Customer Profile Loading... Loading..." at bounding box center [880, 386] width 1377 height 772
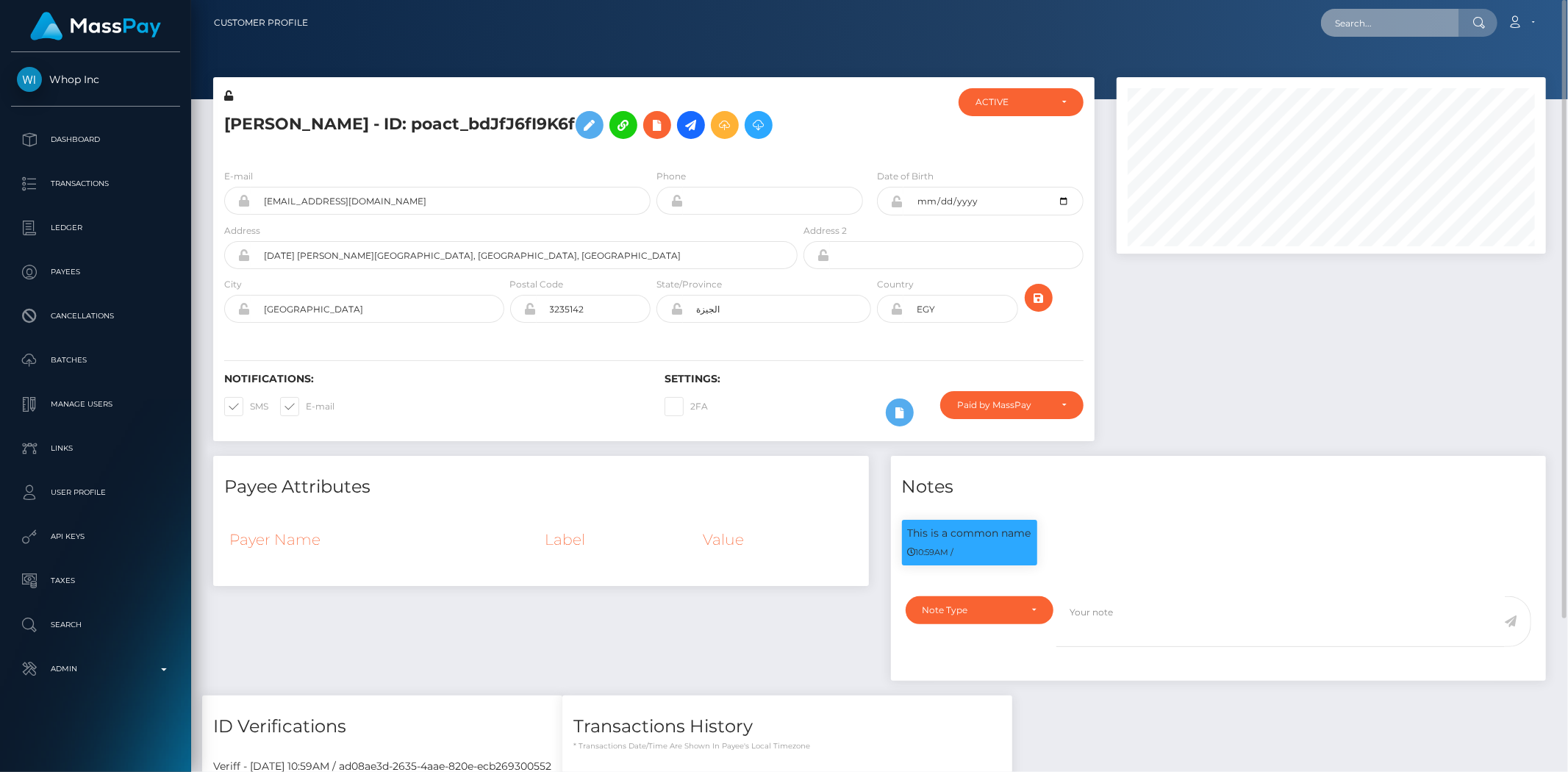
click at [1381, 20] on input "text" at bounding box center [1390, 23] width 138 height 28
paste input "acct_1PDkevCY3KZsn5L3"
type input "acct_1PDkevCY3KZsn5L3"
click at [1393, 76] on link "ディデザインスタジオ" at bounding box center [1382, 76] width 123 height 27
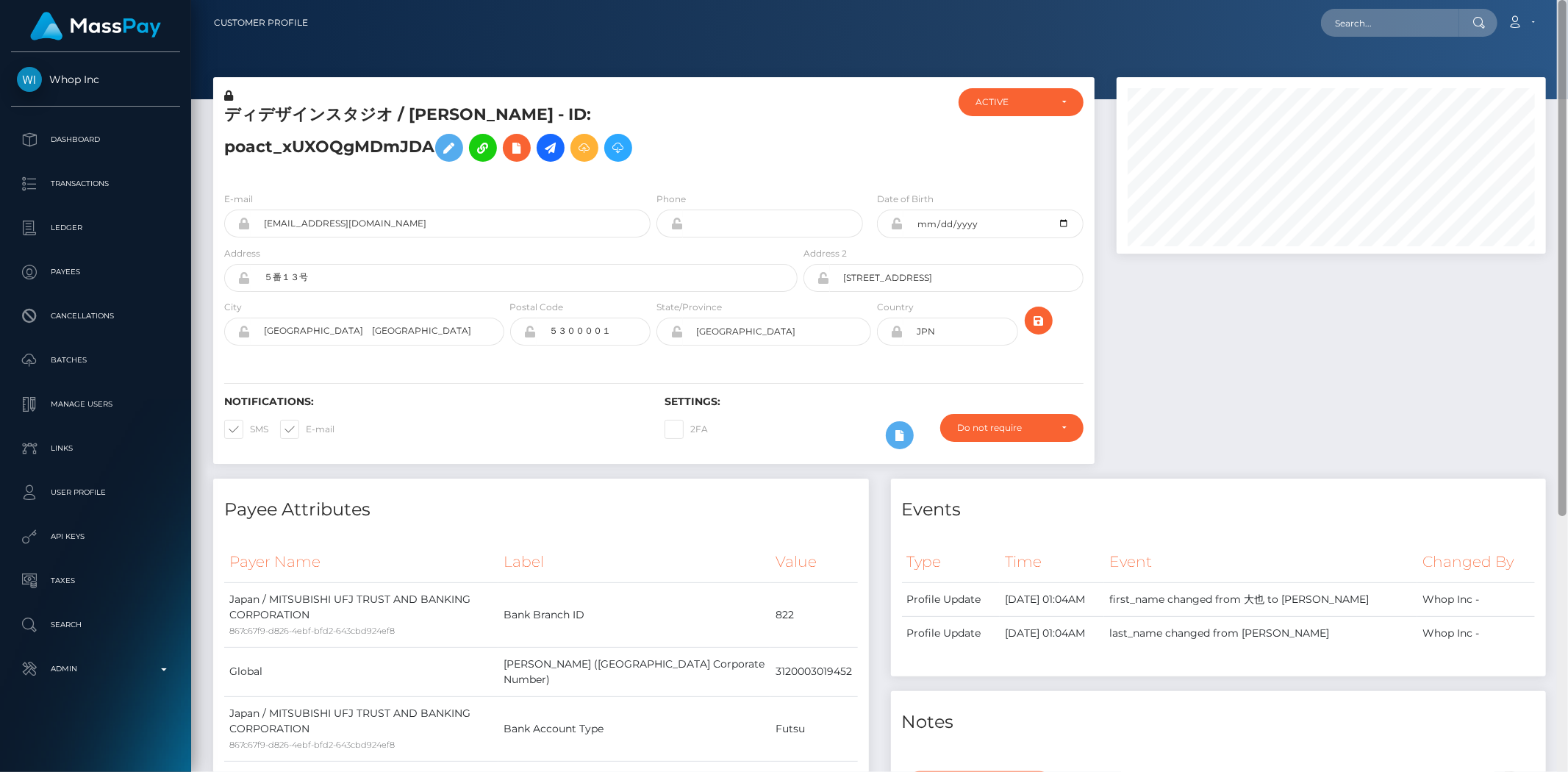
drag, startPoint x: 1560, startPoint y: 134, endPoint x: 1566, endPoint y: -43, distance: 177.1
click at [1566, 0] on html "Whop Inc Dashboard Transactions Ledger Payees Cancellations Links" at bounding box center [784, 386] width 1568 height 772
drag, startPoint x: 1331, startPoint y: 19, endPoint x: 1363, endPoint y: 20, distance: 32.0
click at [1363, 20] on div "Loading... Loading... Account Edit Profile Logout" at bounding box center [932, 23] width 1226 height 31
click at [1400, 30] on input "text" at bounding box center [1390, 23] width 138 height 28
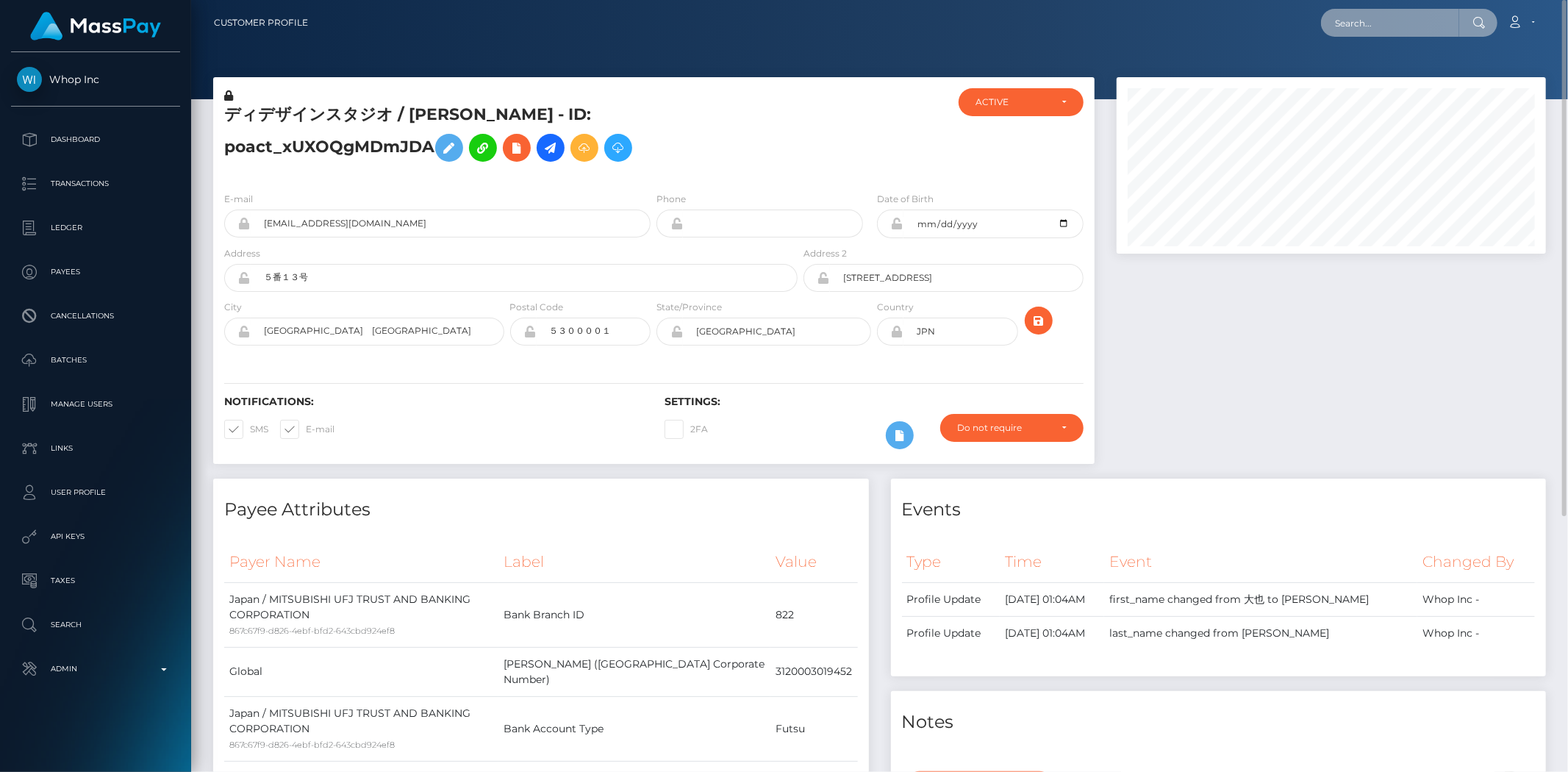
paste input "816321292100706304_2"
type input "816321292100706304_2"
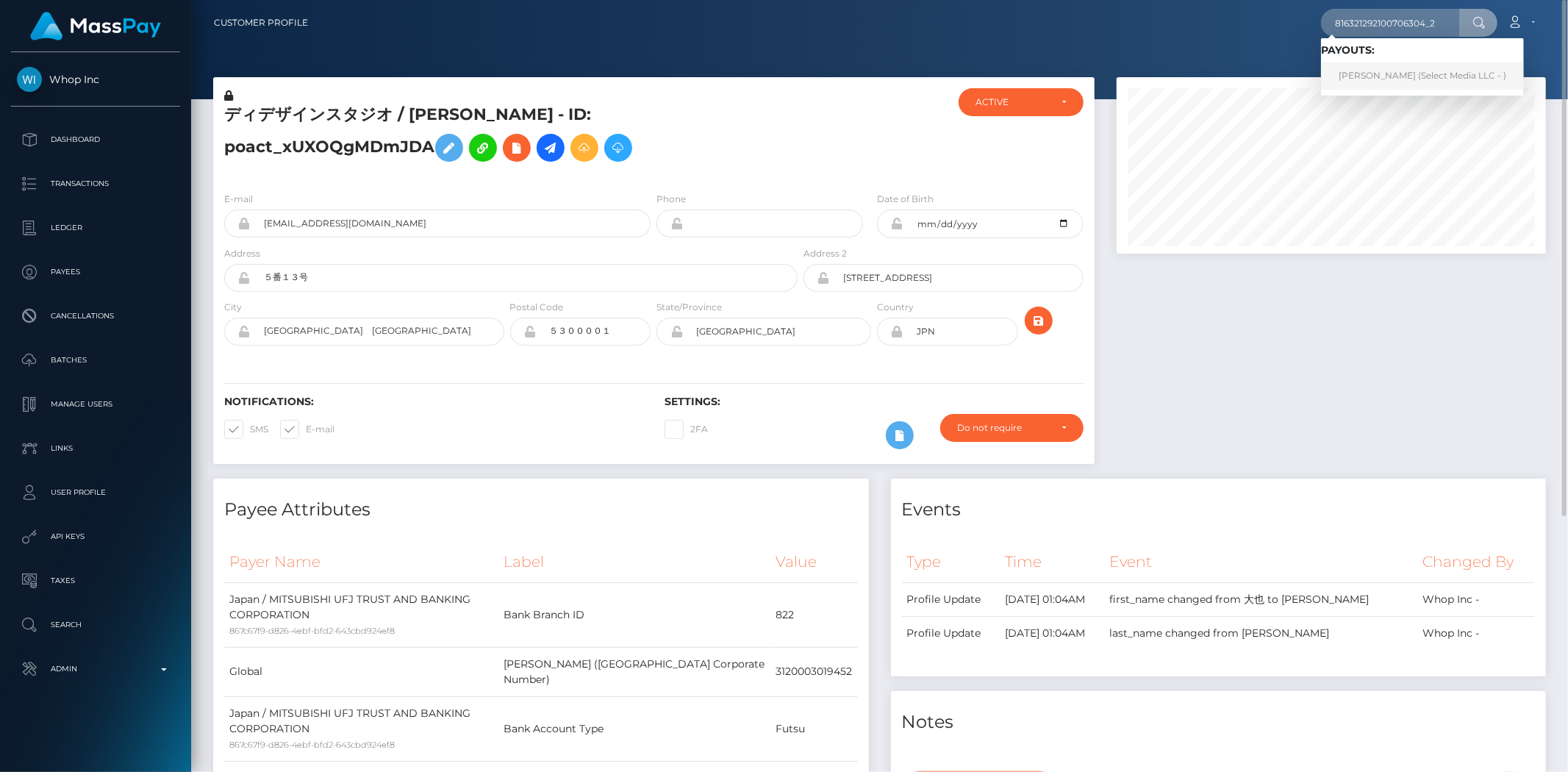
click at [1383, 82] on link "[PERSON_NAME] (Select Media LLC - )" at bounding box center [1422, 76] width 203 height 27
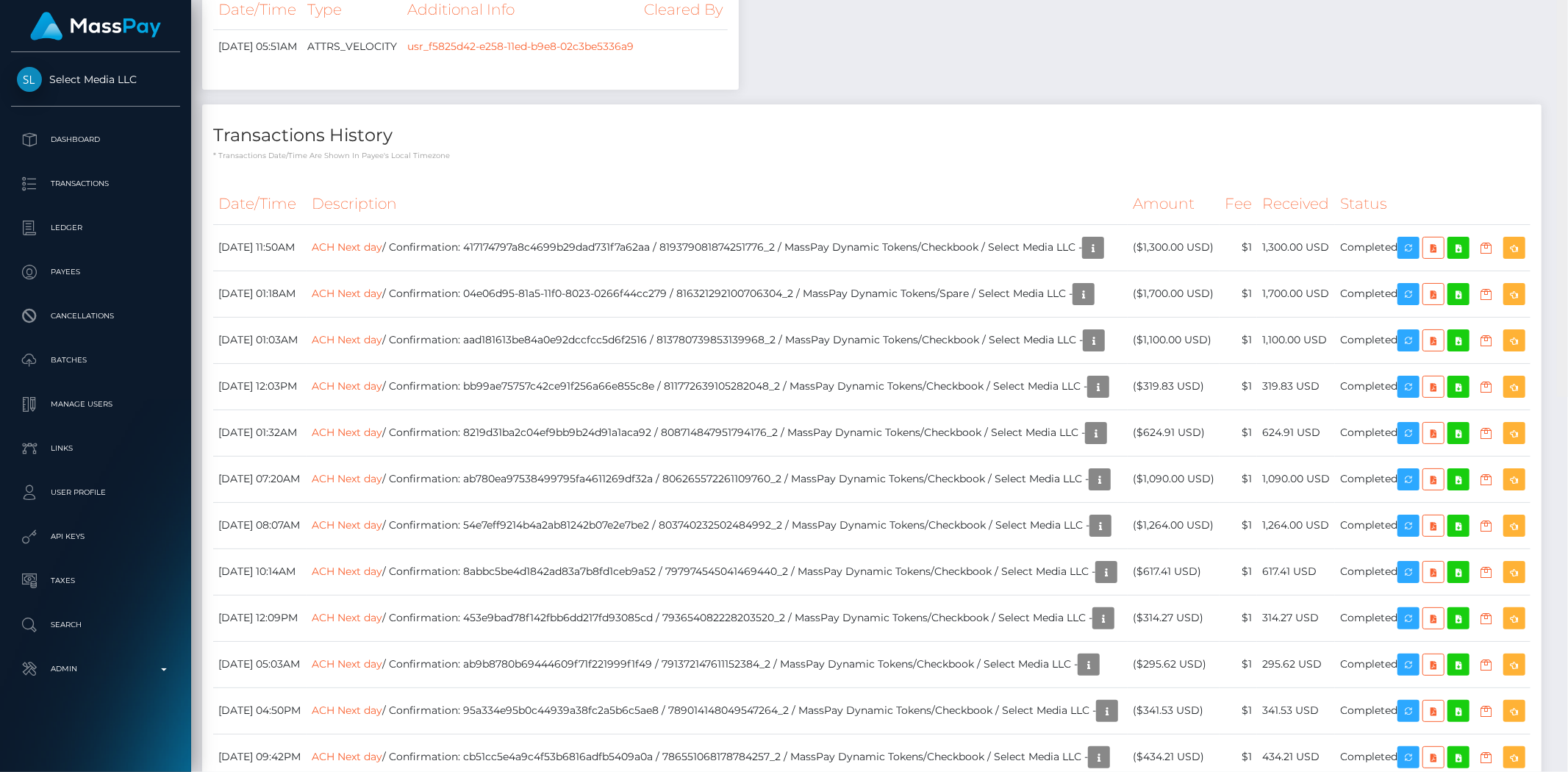
scroll to position [1847, 0]
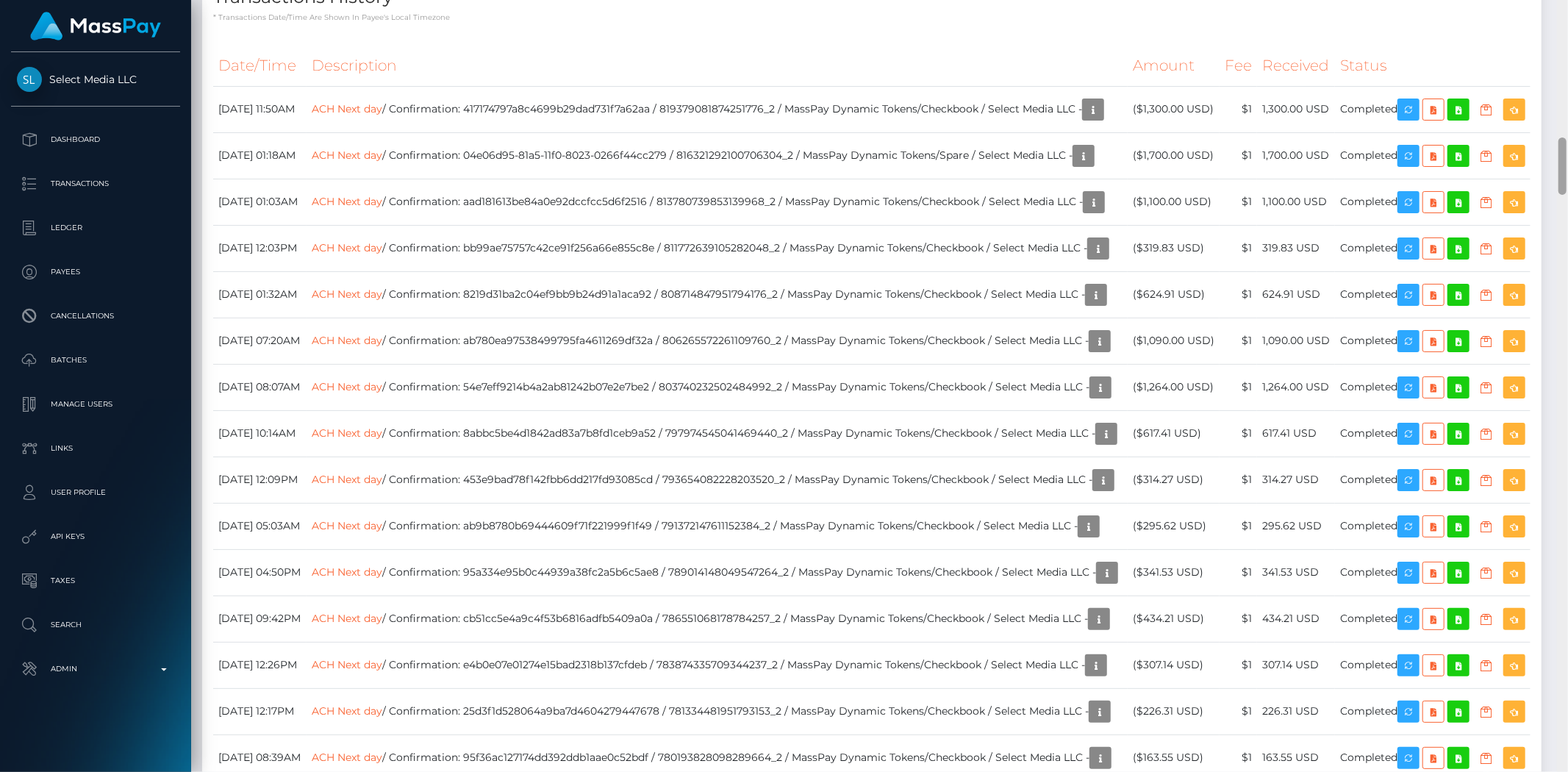
click at [1551, 173] on div "Customer Profile Loading... Loading..." at bounding box center [880, 386] width 1377 height 772
click at [1418, 165] on icon "button" at bounding box center [1408, 156] width 17 height 18
click at [638, 225] on td "ACH Next day / Confirmation: aad181613be84a0e92dccfcc5d6f2516 / 813780739853139…" at bounding box center [717, 201] width 821 height 46
click at [1075, 165] on icon "button" at bounding box center [1083, 156] width 17 height 18
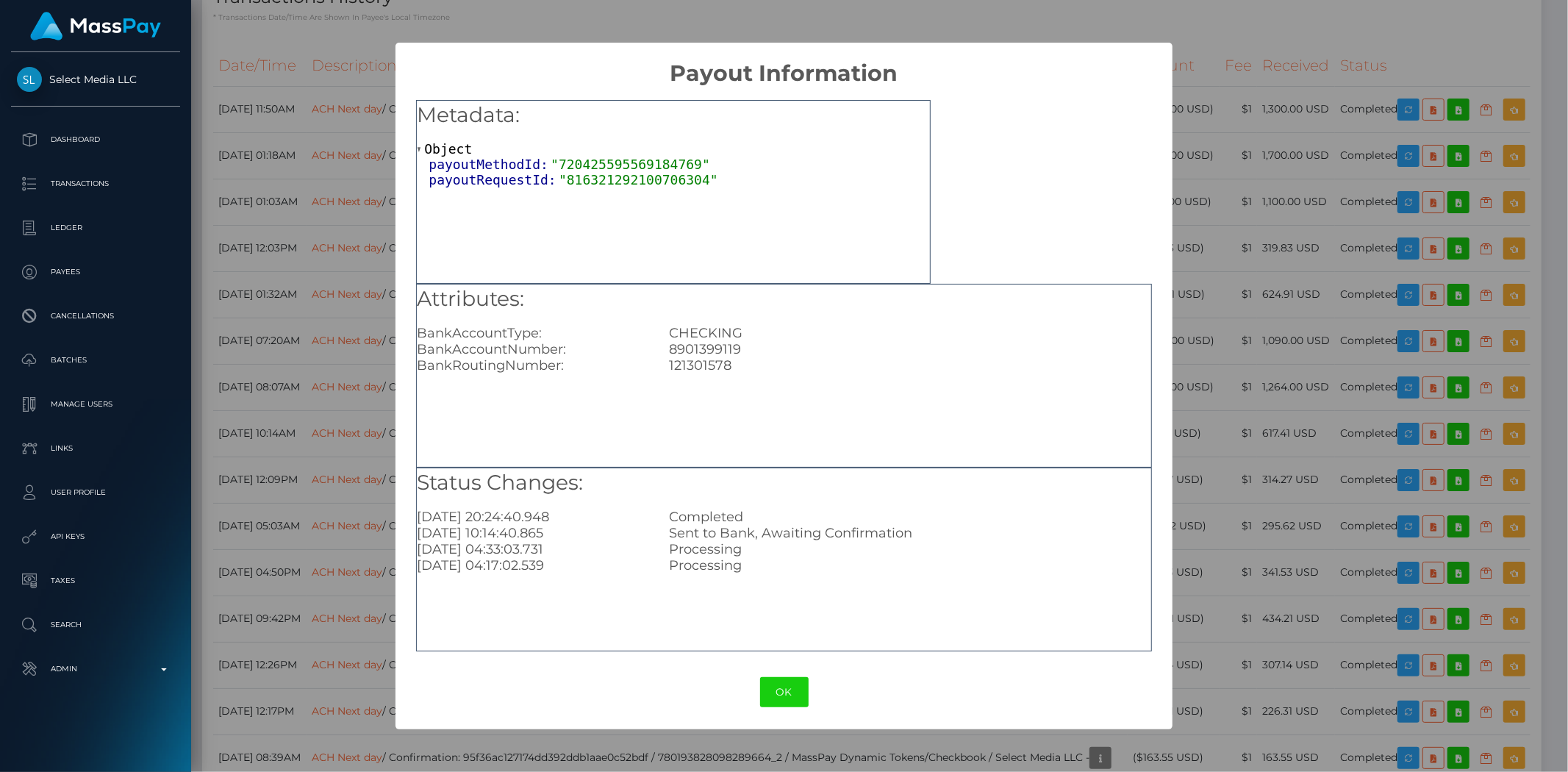
click at [718, 347] on div "8901399119" at bounding box center [910, 348] width 503 height 16
copy div "8901399119"
click at [784, 691] on button "OK" at bounding box center [784, 692] width 48 height 30
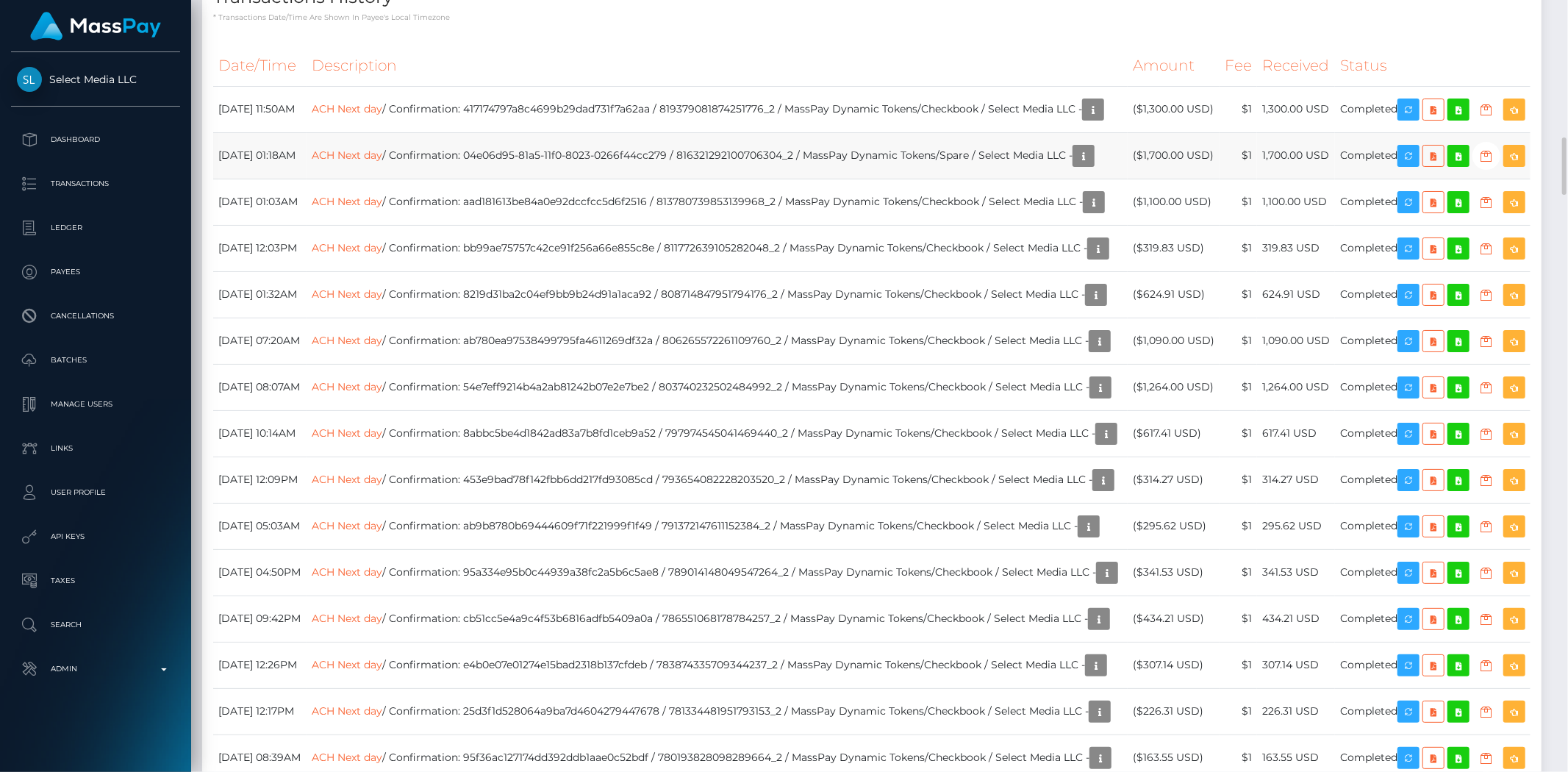
drag, startPoint x: 1262, startPoint y: 190, endPoint x: 1306, endPoint y: 187, distance: 44.1
click at [1306, 178] on tr "[DATE] 01:18AM ACH Next day / Confirmation: 04e06d95-81a5-11f0-8023-0266f44cc27…" at bounding box center [871, 155] width 1317 height 46
drag, startPoint x: 235, startPoint y: 192, endPoint x: 669, endPoint y: 214, distance: 434.6
click at [1111, 178] on tr "[DATE] 01:18AM ACH Next day / Confirmation: 04e06d95-81a5-11f0-8023-0266f44cc27…" at bounding box center [871, 155] width 1317 height 46
click at [456, 178] on td "ACH Next day / Confirmation: 04e06d95-81a5-11f0-8023-0266f44cc279 / 81632129210…" at bounding box center [717, 155] width 821 height 46
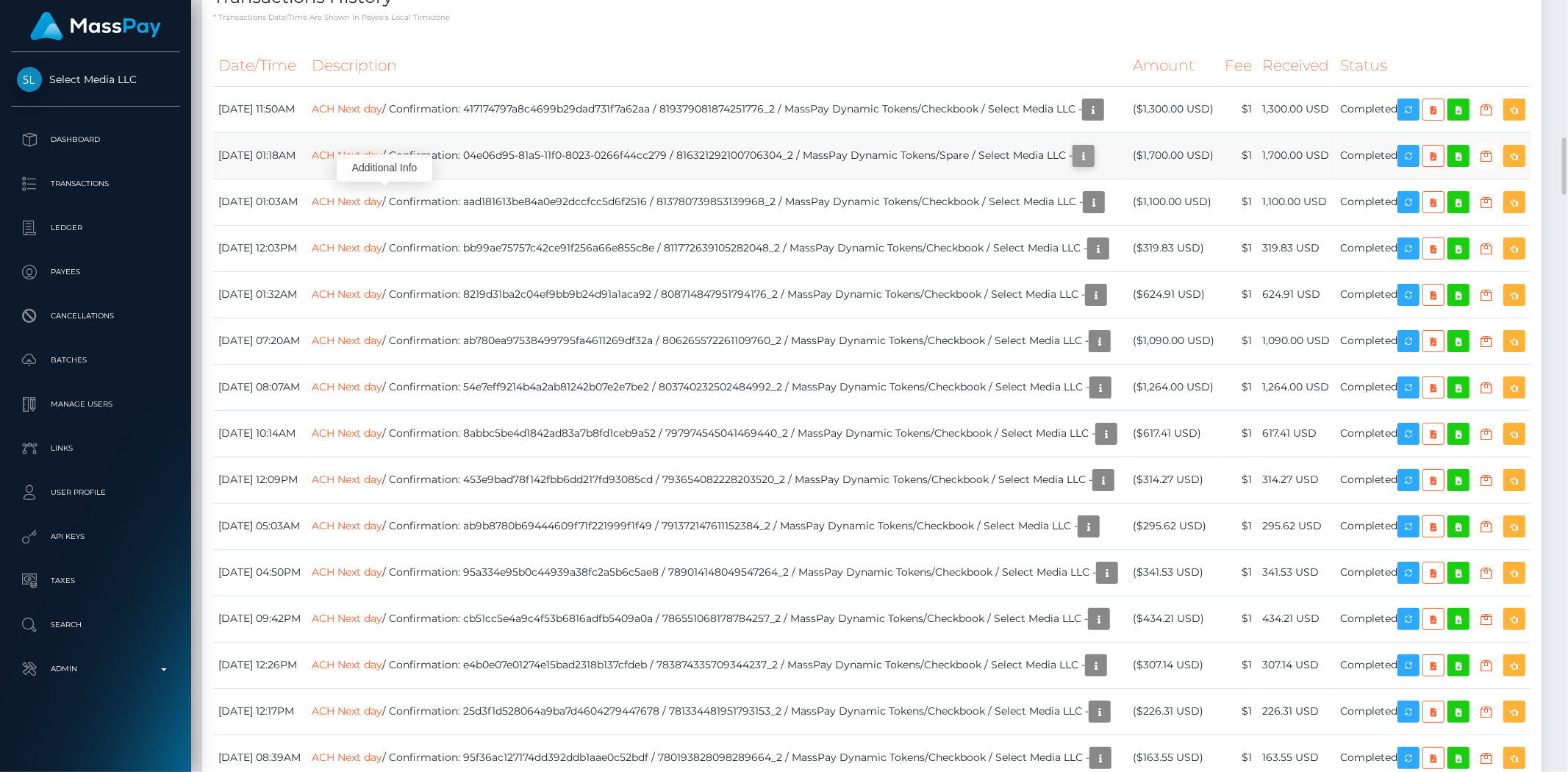
click at [1075, 165] on icon "button" at bounding box center [1083, 156] width 17 height 18
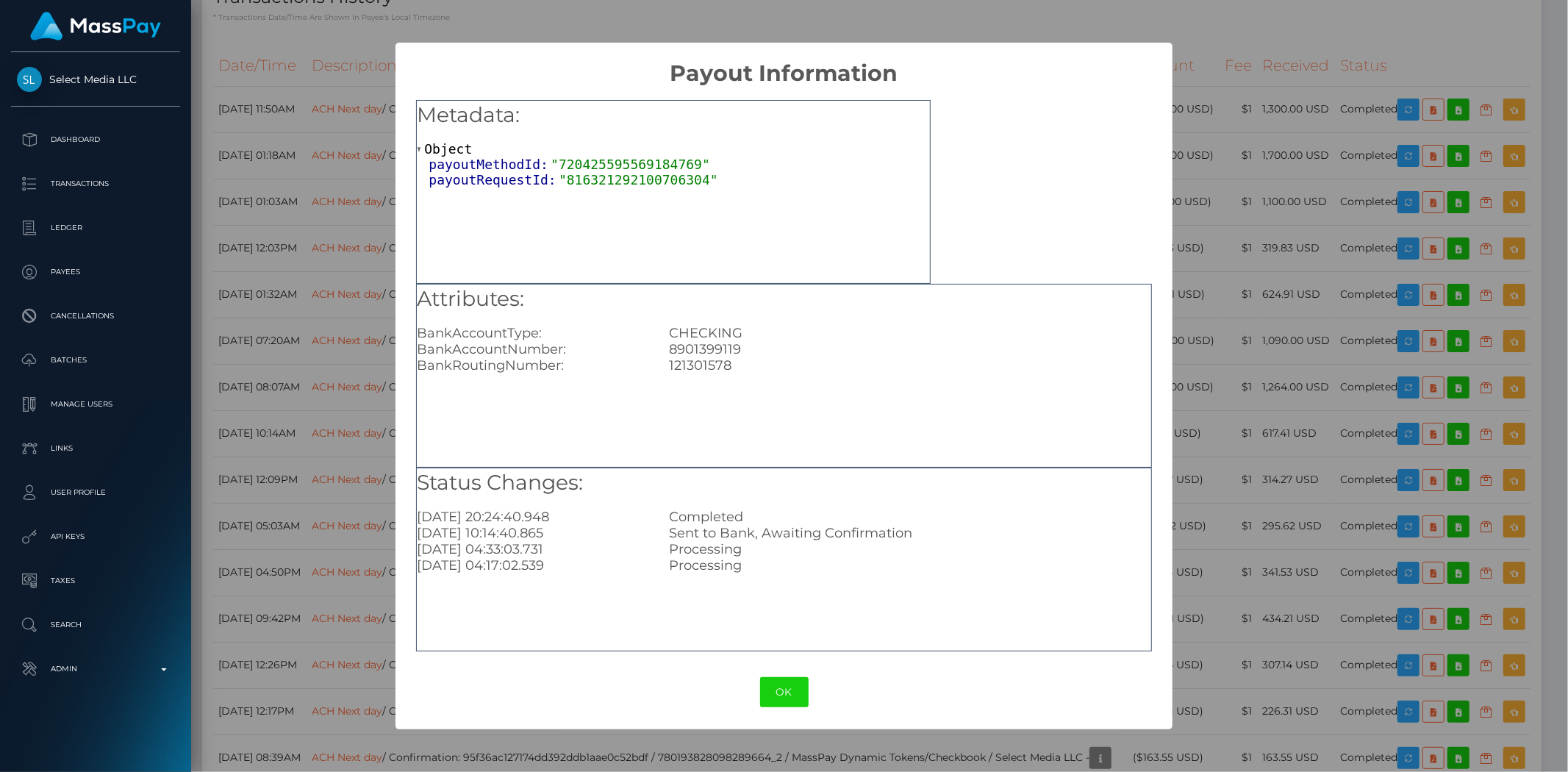
click at [1313, 199] on div "× Payout Information Metadata: Object payoutMethodId: "720425595569184769" payo…" at bounding box center [784, 386] width 1568 height 772
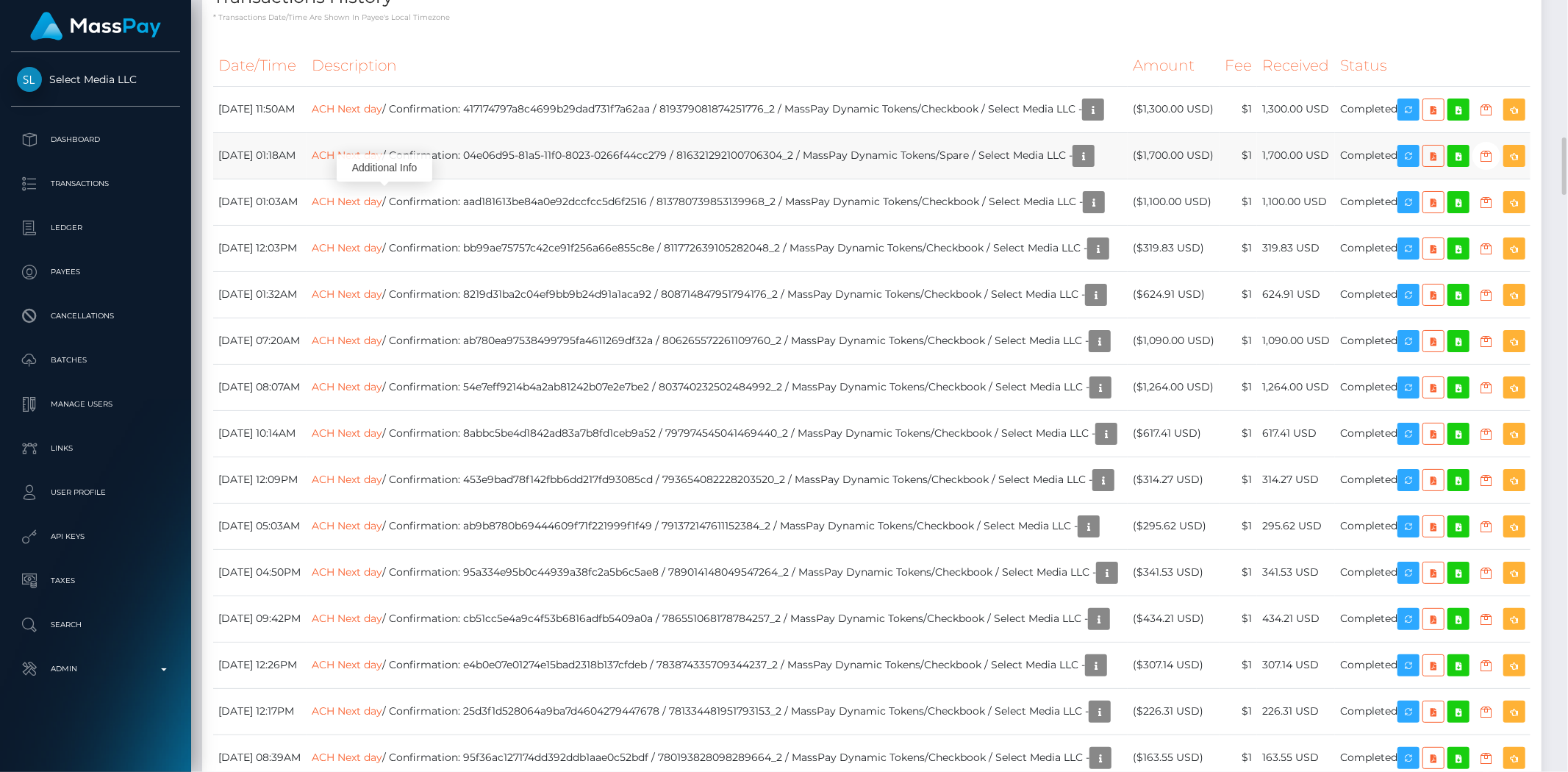
click at [635, 167] on td "ACH Next day / Confirmation: 04e06d95-81a5-11f0-8023-0266f44cc279 / 81632129210…" at bounding box center [717, 155] width 821 height 46
click at [691, 174] on td "ACH Next day / Confirmation: 04e06d95-81a5-11f0-8023-0266f44cc279 / 81632129210…" at bounding box center [717, 155] width 821 height 46
drag, startPoint x: 734, startPoint y: 174, endPoint x: 570, endPoint y: 176, distance: 164.0
click at [530, 171] on td "ACH Next day / Confirmation: 04e06d95-81a5-11f0-8023-0266f44cc279 / 81632129210…" at bounding box center [717, 155] width 821 height 46
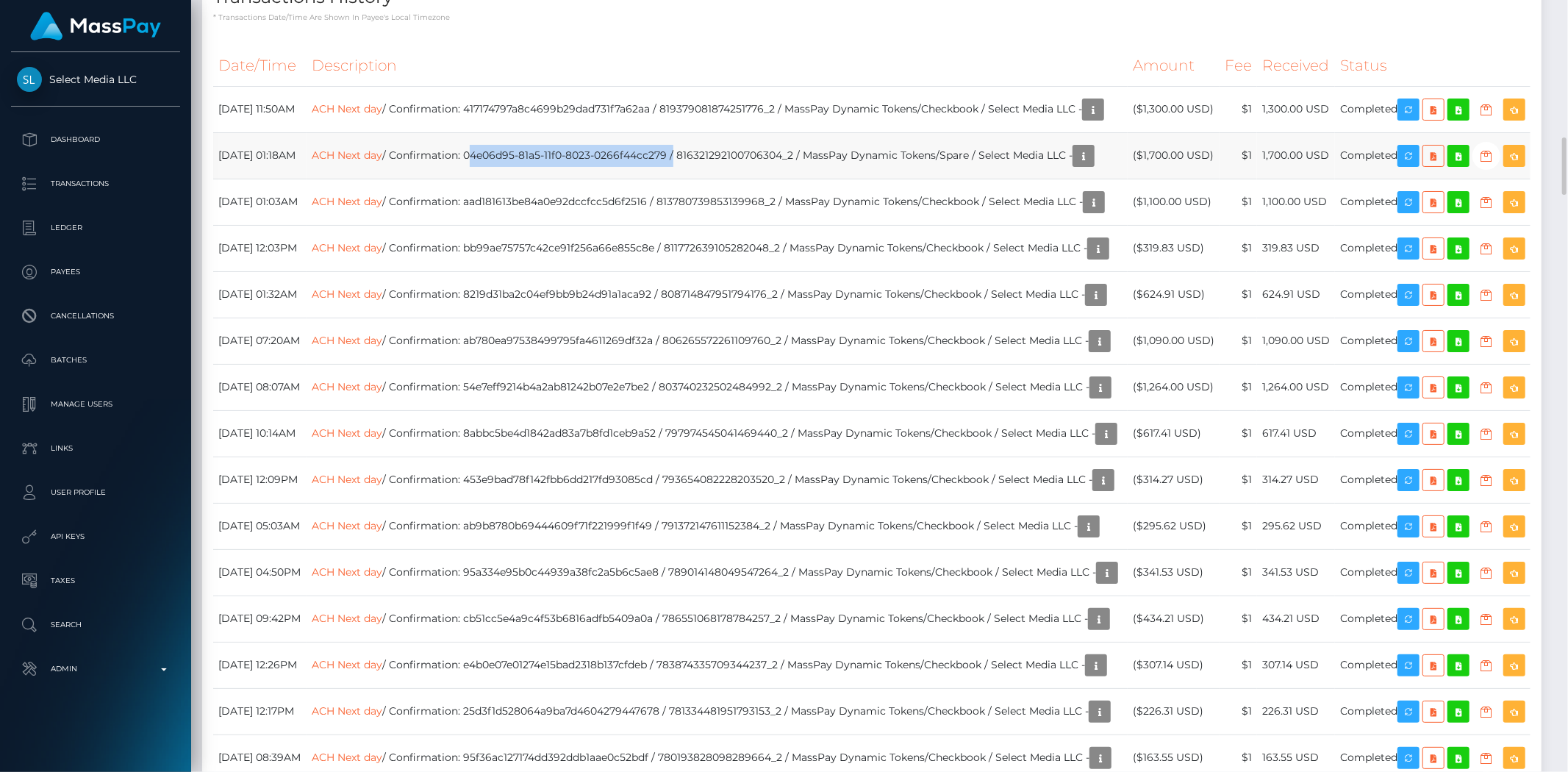
click at [574, 177] on td "ACH Next day / Confirmation: 04e06d95-81a5-11f0-8023-0266f44cc279 / 81632129210…" at bounding box center [717, 155] width 821 height 46
drag, startPoint x: 527, startPoint y: 175, endPoint x: 731, endPoint y: 168, distance: 204.1
click at [731, 168] on td "ACH Next day / Confirmation: 04e06d95-81a5-11f0-8023-0266f44cc279 / 81632129210…" at bounding box center [717, 155] width 821 height 46
copy td "04e06d95-81a5-11f0-8023-0266f44cc279"
click at [382, 161] on link "ACH Next day" at bounding box center [347, 155] width 70 height 14
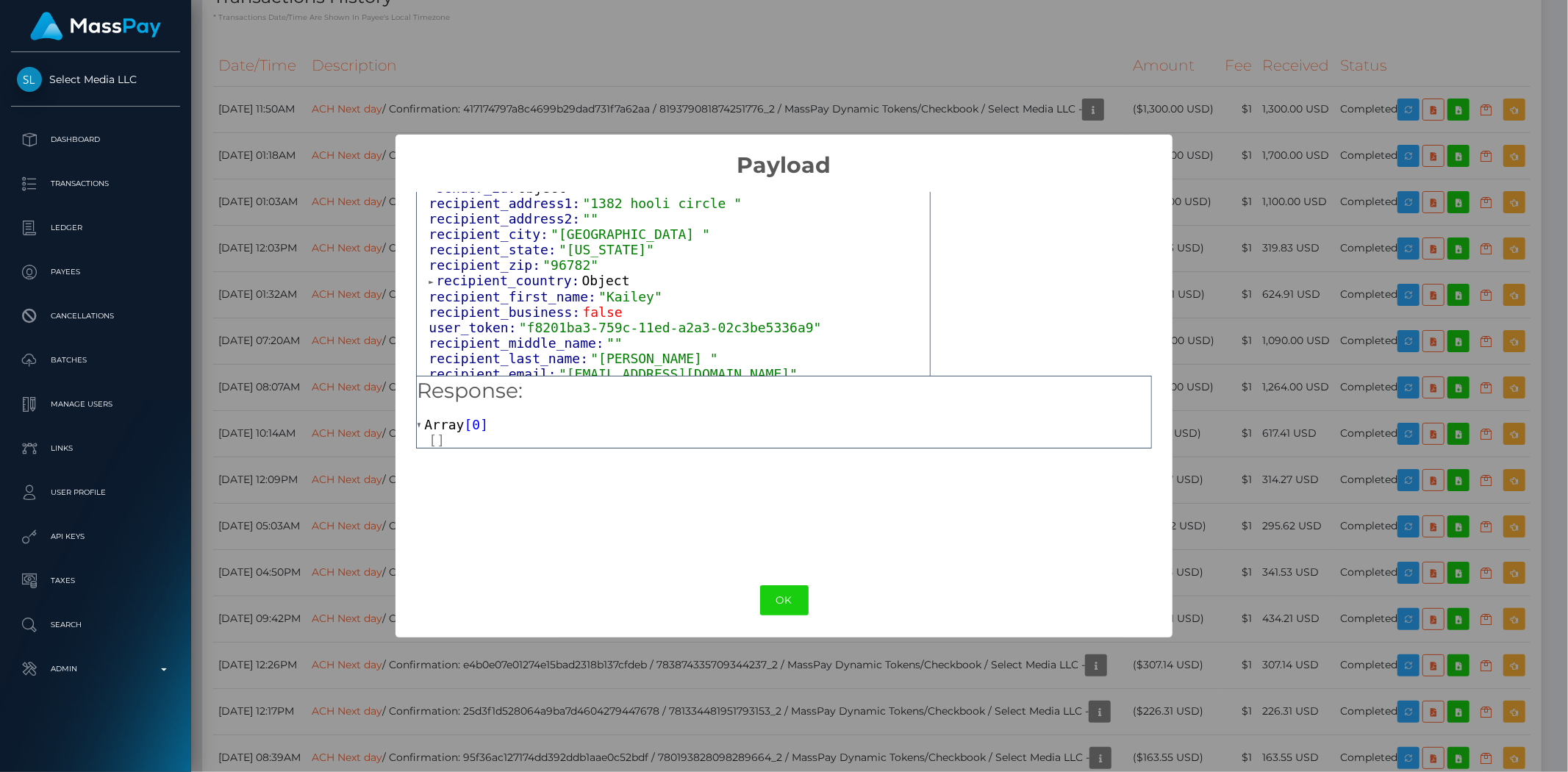
scroll to position [884, 0]
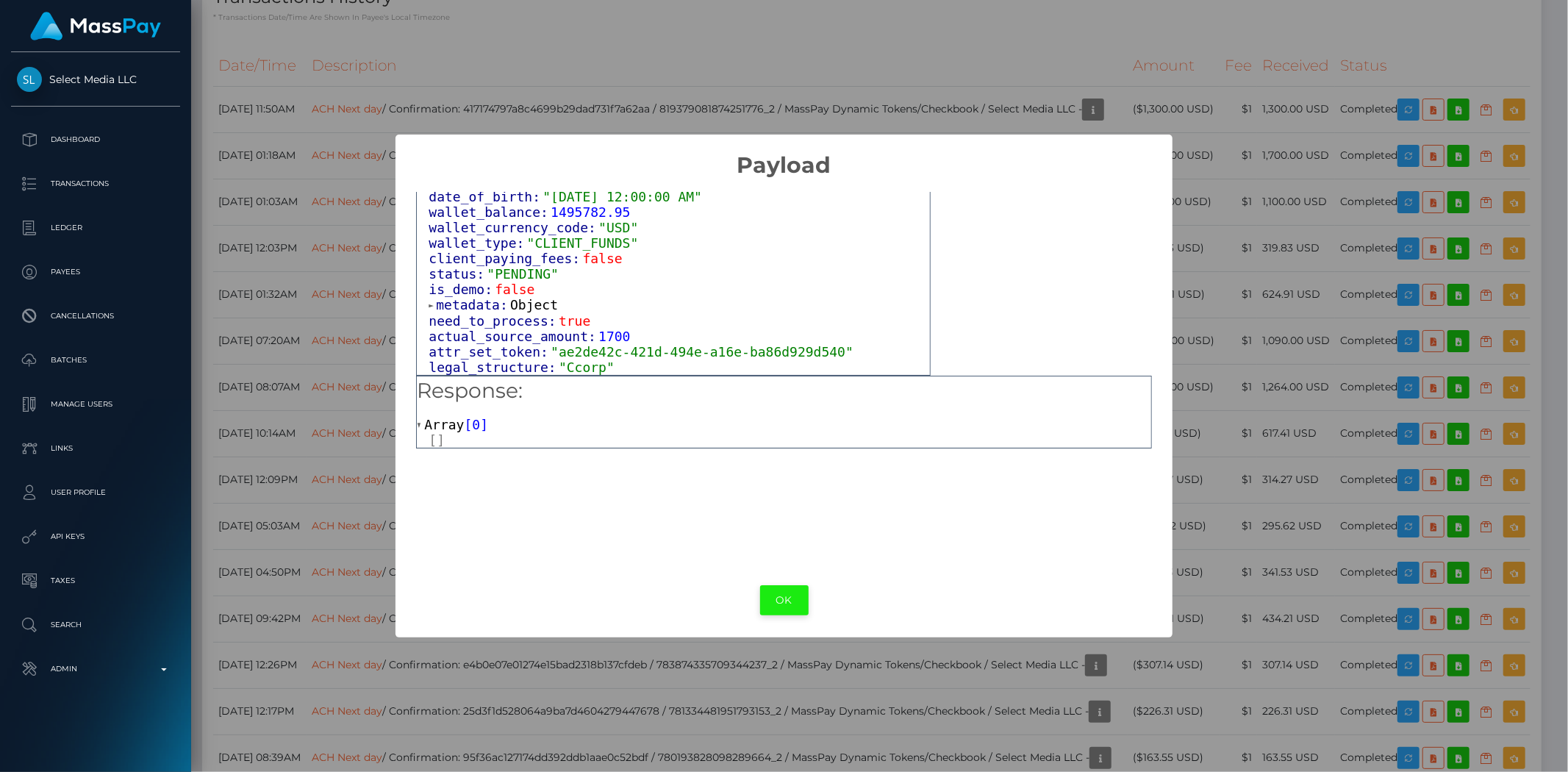
click at [780, 606] on button "OK" at bounding box center [784, 600] width 48 height 30
